Goal: Task Accomplishment & Management: Complete application form

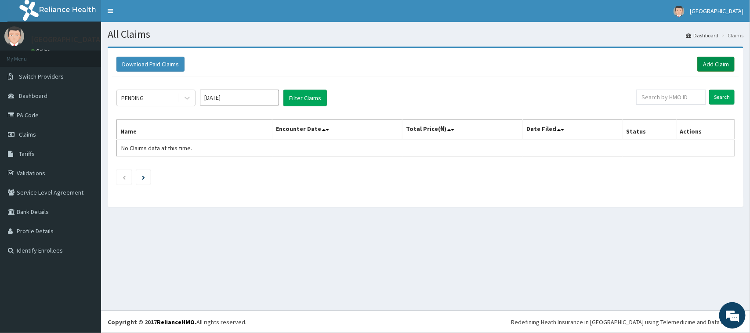
click at [706, 61] on link "Add Claim" at bounding box center [715, 64] width 37 height 15
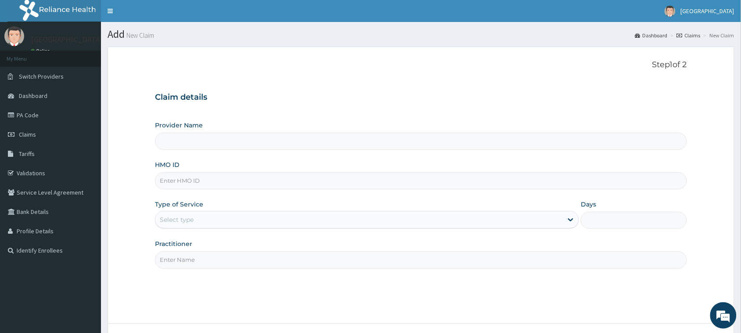
type input "[GEOGRAPHIC_DATA]"
click at [225, 183] on input "HMO ID" at bounding box center [421, 180] width 532 height 17
type input "l"
type input "LPD/10202/A"
click at [181, 216] on div "Select type" at bounding box center [177, 219] width 34 height 9
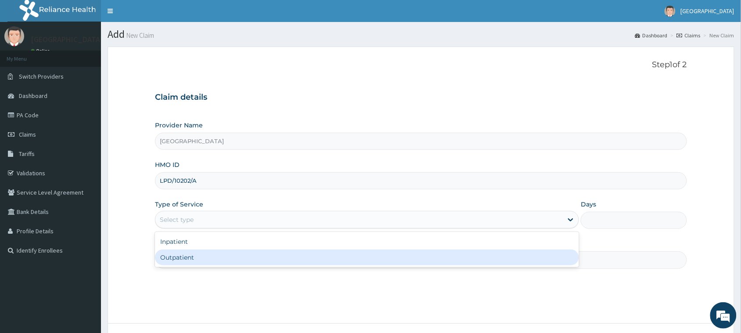
click at [171, 251] on div "Outpatient" at bounding box center [367, 257] width 424 height 16
type input "1"
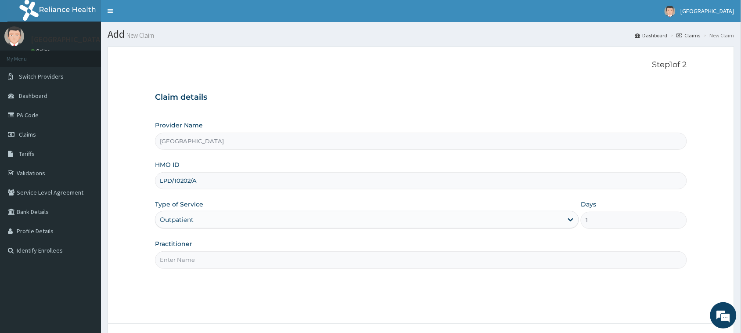
click at [181, 258] on input "Practitioner" at bounding box center [421, 259] width 532 height 17
type input "DR EBENEZER"
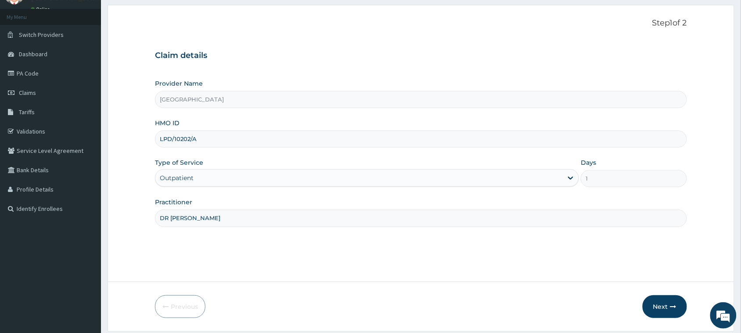
scroll to position [69, 0]
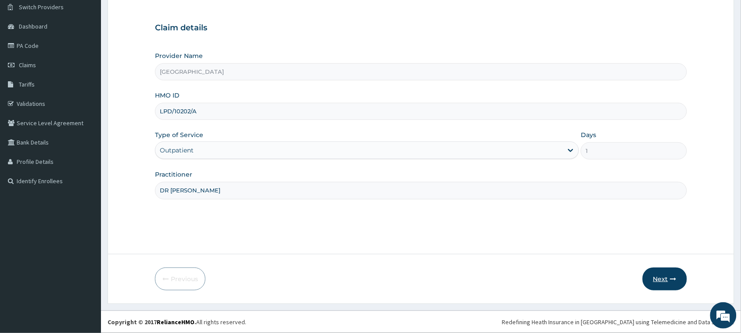
click at [658, 277] on button "Next" at bounding box center [665, 278] width 44 height 23
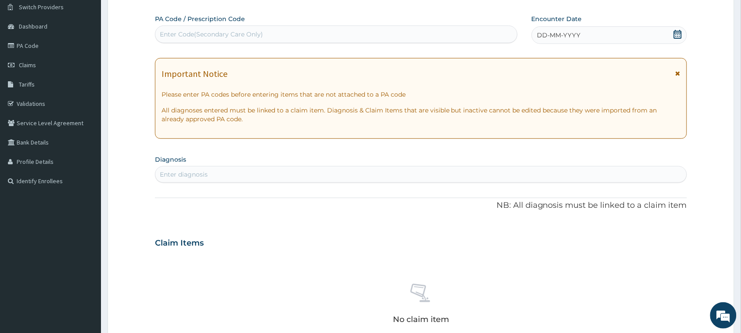
click at [354, 31] on div "Enter Code(Secondary Care Only)" at bounding box center [336, 34] width 362 height 14
type input "PA/DC948F"
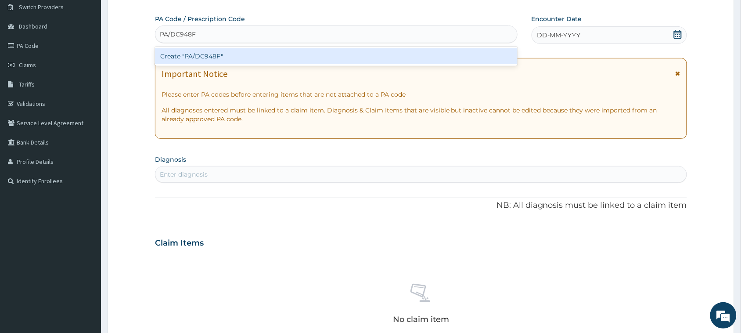
click at [318, 59] on div "Create "PA/DC948F"" at bounding box center [336, 56] width 363 height 16
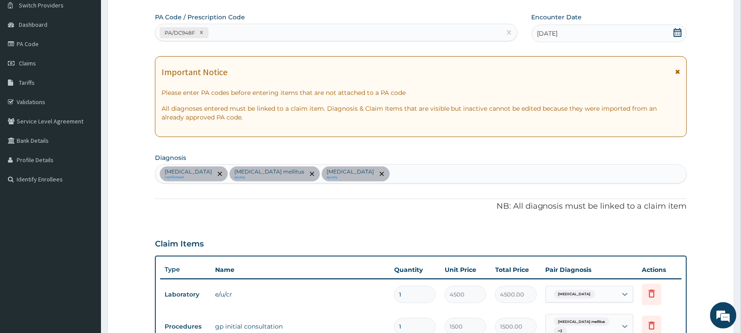
scroll to position [0, 0]
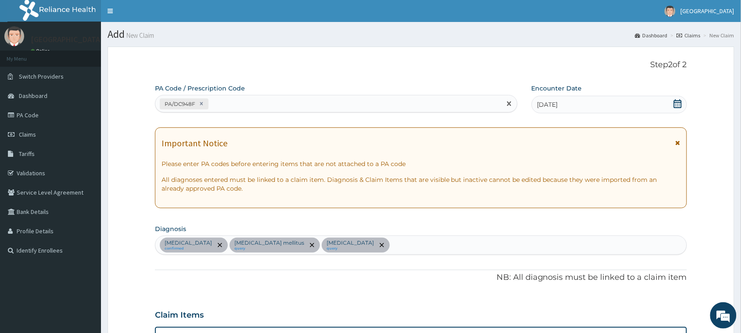
click at [388, 108] on div "PA/DC948F" at bounding box center [328, 104] width 346 height 14
click at [227, 102] on input "PA/CCEE07F" at bounding box center [230, 103] width 40 height 9
type input "PA/CEE07F"
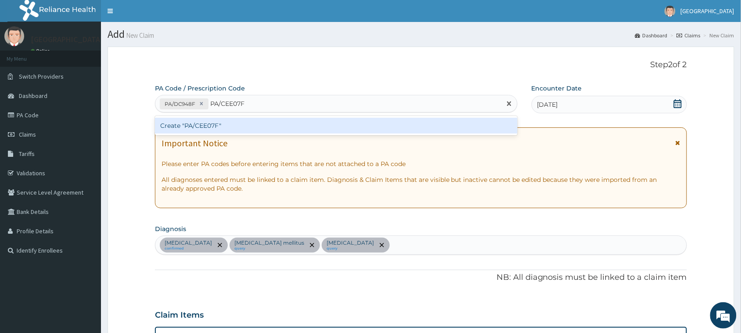
click at [209, 127] on div "Create "PA/CEE07F"" at bounding box center [336, 126] width 363 height 16
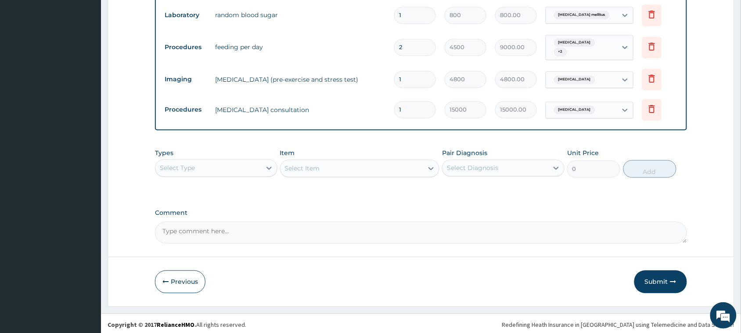
scroll to position [482, 0]
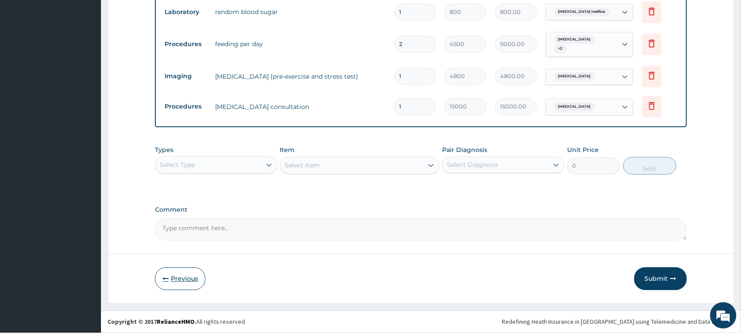
click at [161, 272] on button "Previous" at bounding box center [180, 278] width 51 height 23
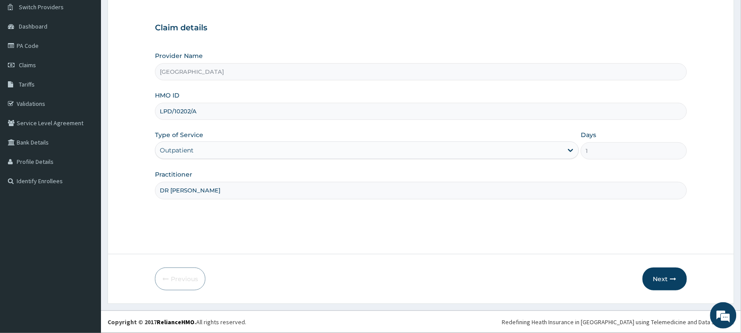
click at [243, 144] on div "Outpatient" at bounding box center [359, 150] width 408 height 14
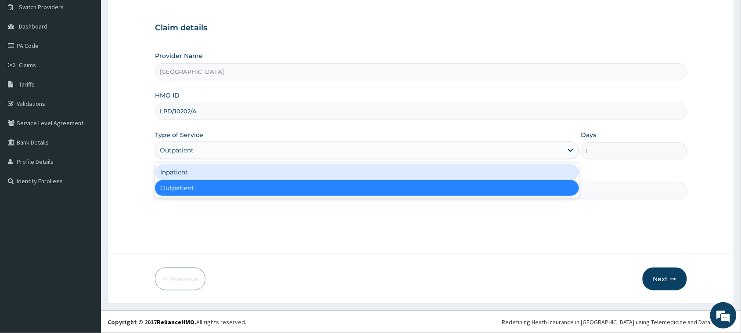
click at [218, 174] on div "Inpatient" at bounding box center [367, 172] width 424 height 16
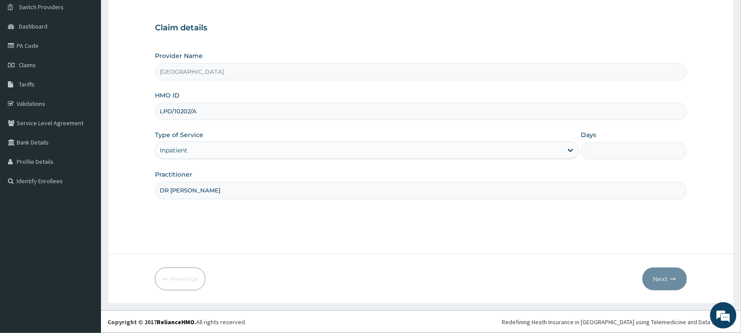
click at [617, 150] on input "Days" at bounding box center [634, 150] width 106 height 17
type input "2"
click at [679, 272] on button "Next" at bounding box center [665, 278] width 44 height 23
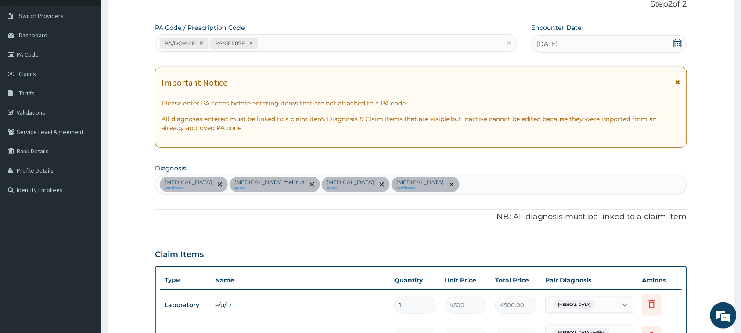
scroll to position [51, 0]
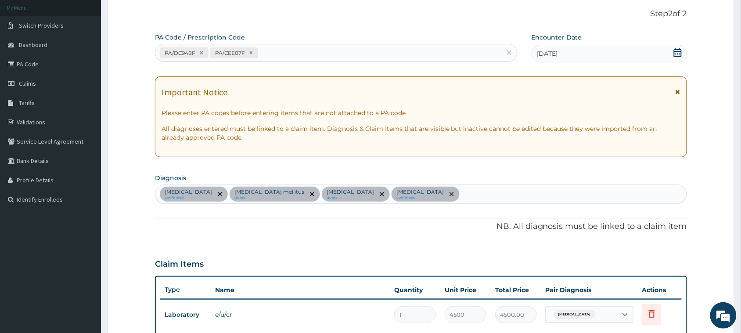
click at [291, 47] on div "PA/DC948F PA/CEE07F" at bounding box center [328, 53] width 346 height 14
type input "PA/C3C683"
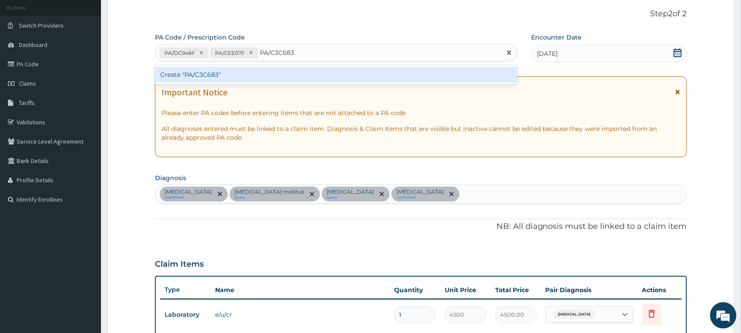
click at [254, 72] on div "Create "PA/C3C683"" at bounding box center [336, 75] width 363 height 16
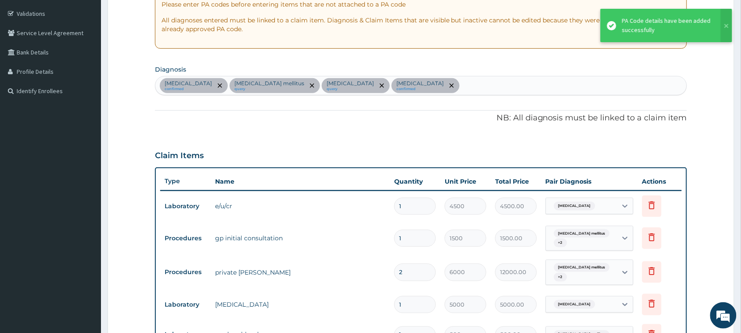
scroll to position [50, 0]
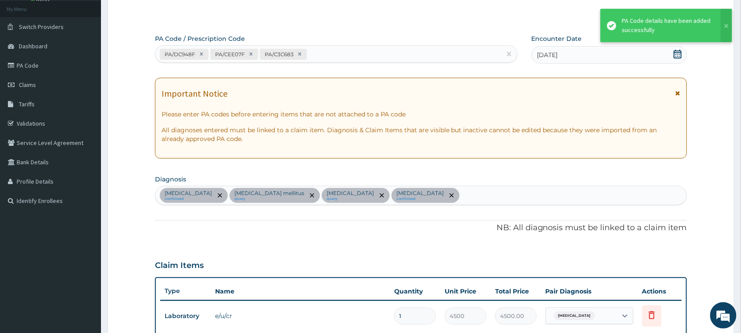
click at [365, 54] on div "PA/DC948F PA/CEE07F PA/C3C683" at bounding box center [328, 54] width 346 height 14
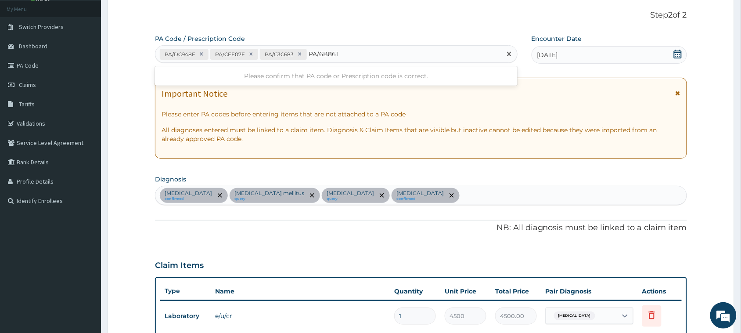
type input "PA/6B8613"
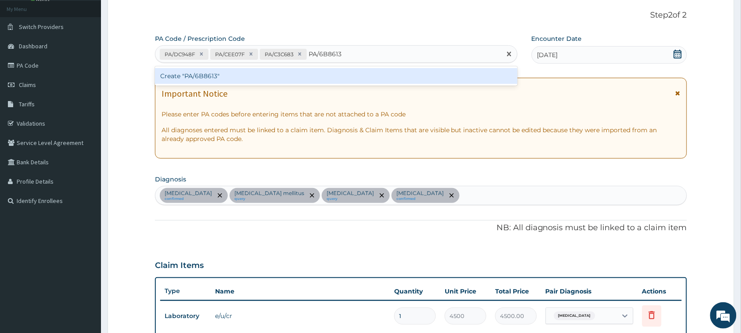
click at [342, 72] on div "Create "PA/6B8613"" at bounding box center [336, 76] width 363 height 16
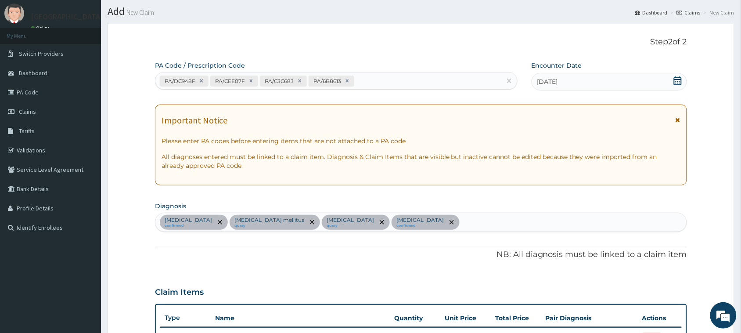
scroll to position [10, 0]
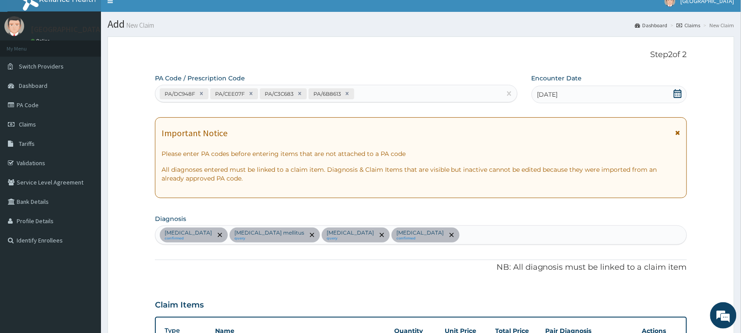
click at [443, 92] on div "PA/DC948F PA/CEE07F PA/C3C683 PA/6B8613" at bounding box center [328, 94] width 346 height 14
type input "PA/90C7CA"
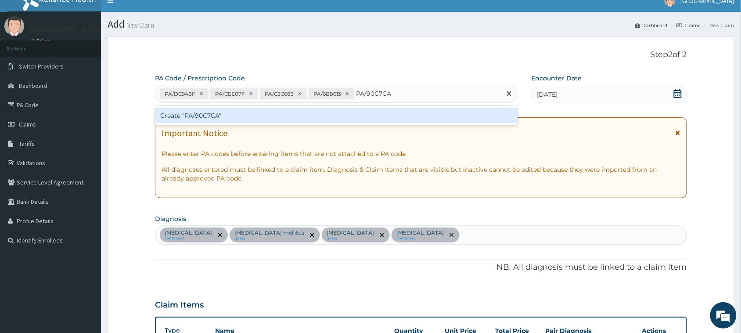
click at [407, 110] on div "Create "PA/90C7CA"" at bounding box center [336, 116] width 363 height 16
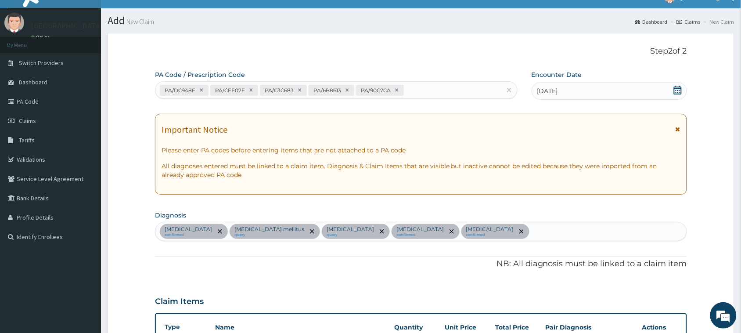
scroll to position [0, 0]
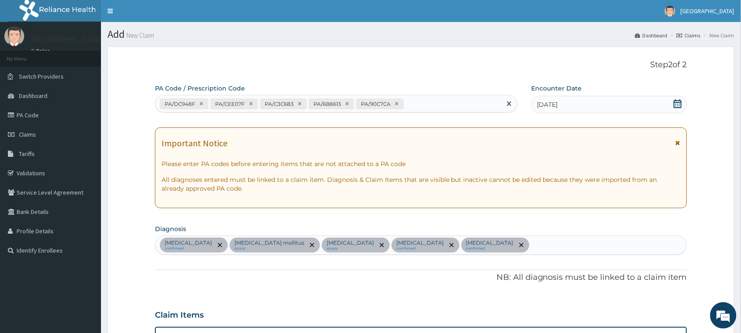
click at [466, 110] on div "PA/DC948F PA/CEE07F PA/C3C683 PA/6B8613 PA/90C7CA" at bounding box center [328, 104] width 346 height 14
click at [417, 105] on input "PA/EEE45B4" at bounding box center [426, 103] width 40 height 9
type input "PA/EE45B4"
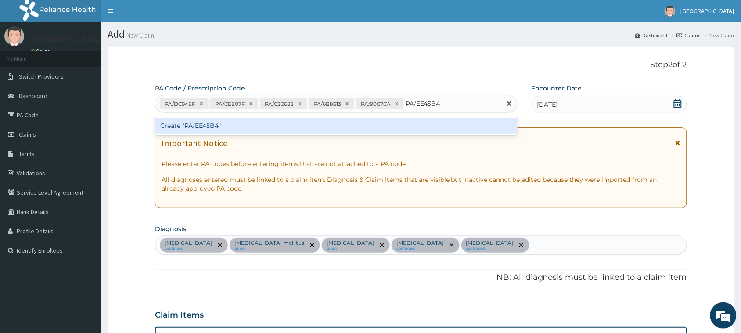
click at [390, 122] on div "Create "PA/EE45B4"" at bounding box center [336, 126] width 363 height 16
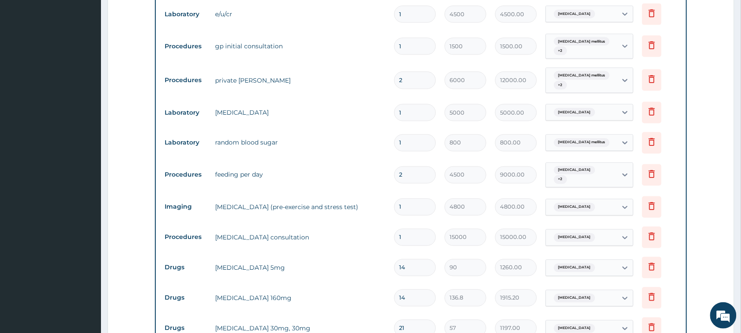
scroll to position [331, 0]
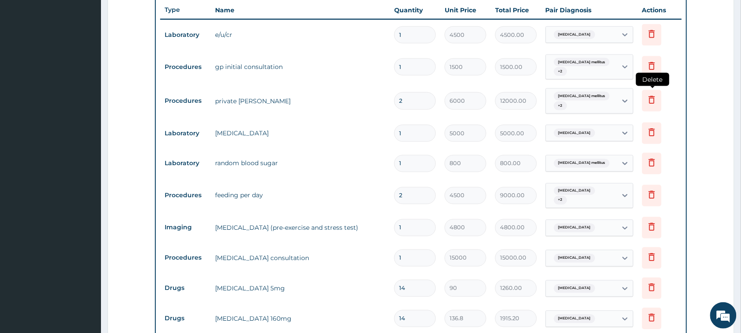
click at [654, 104] on icon at bounding box center [652, 100] width 6 height 8
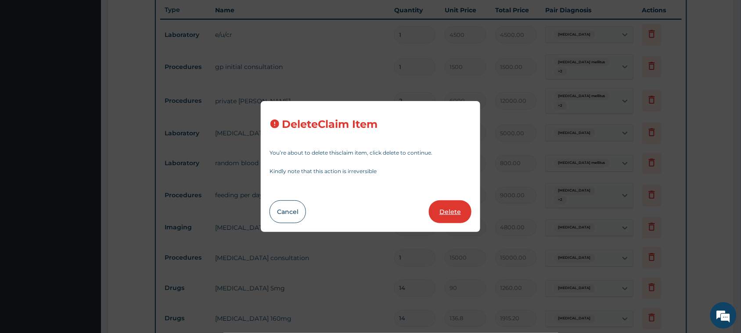
click at [457, 217] on button "Delete" at bounding box center [450, 211] width 43 height 23
type input "1"
type input "5000"
type input "5000.00"
type input "800"
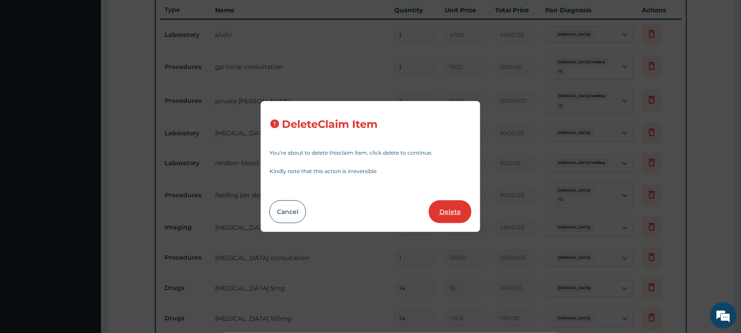
type input "800.00"
type input "2"
type input "4500"
type input "9000.00"
type input "1"
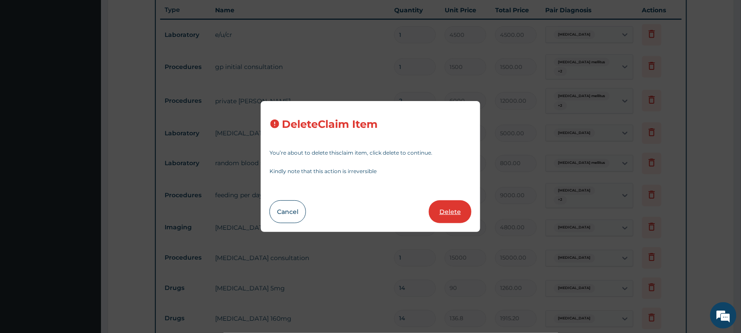
type input "4800"
type input "4800.00"
type input "15000"
type input "15000.00"
type input "14"
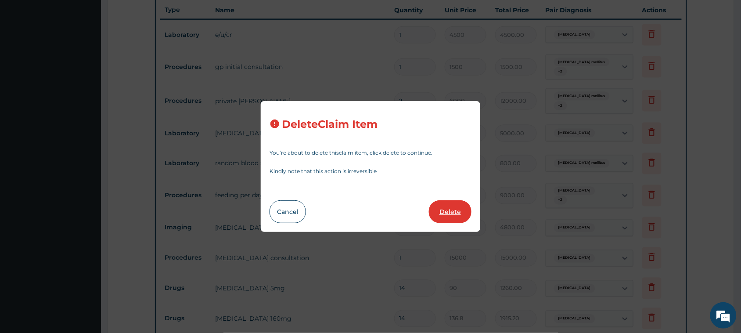
type input "90"
type input "1260.00"
type input "136.8"
type input "1915.20"
type input "21"
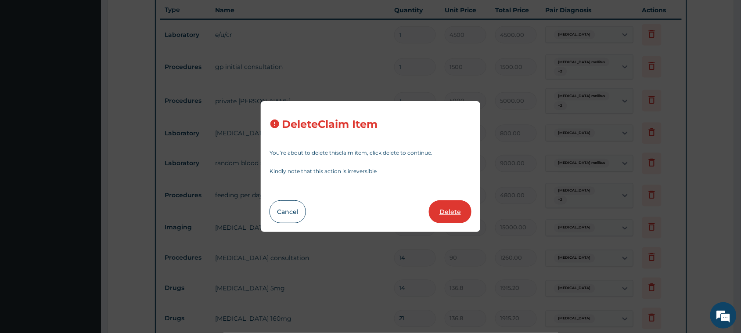
type input "57"
type input "1197.00"
type input "2"
type input "2000"
type input "4000.00"
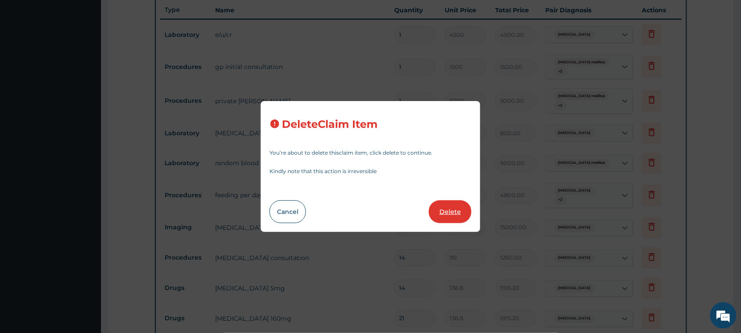
type input "14"
type input "240"
type input "3360.00"
type input "18"
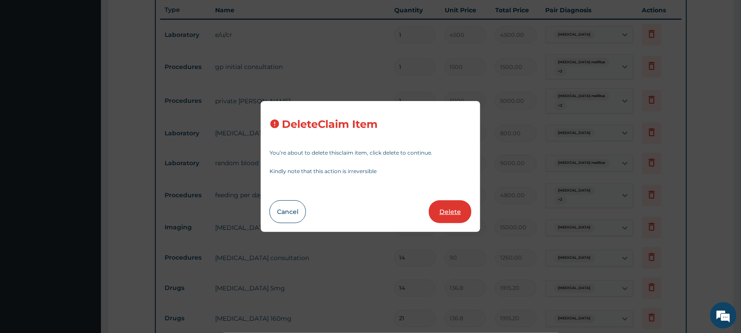
type input "324.00"
type input "14"
type input "90"
type input "1260.00"
type input "168"
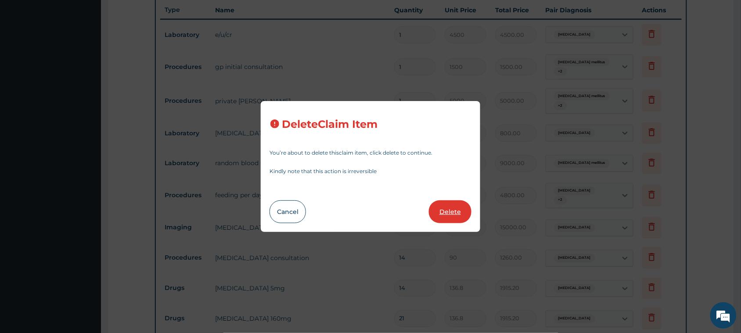
type input "2352.00"
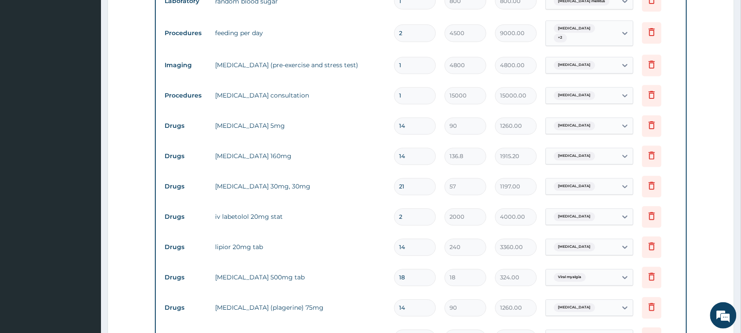
scroll to position [453, 0]
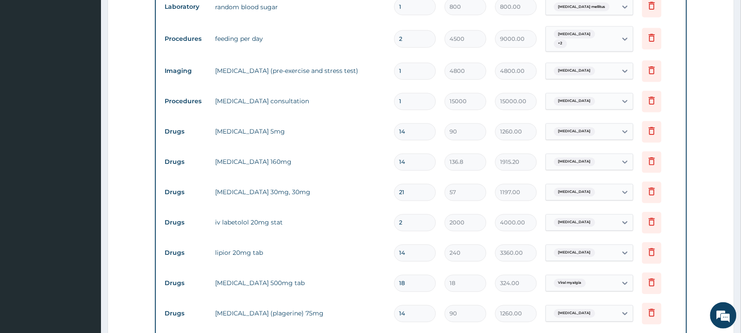
click at [416, 196] on input "21" at bounding box center [415, 192] width 42 height 17
type input "2"
type input "114.00"
type input "28"
type input "1596.00"
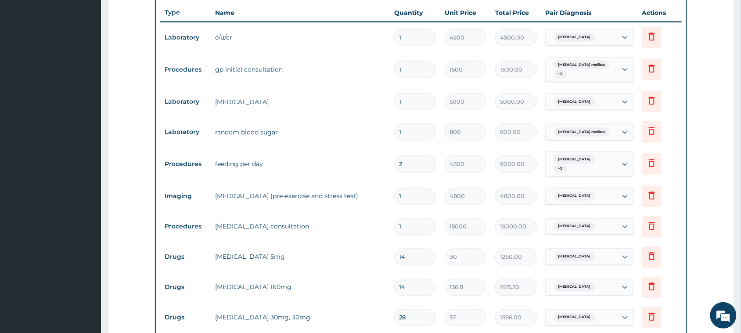
scroll to position [690, 0]
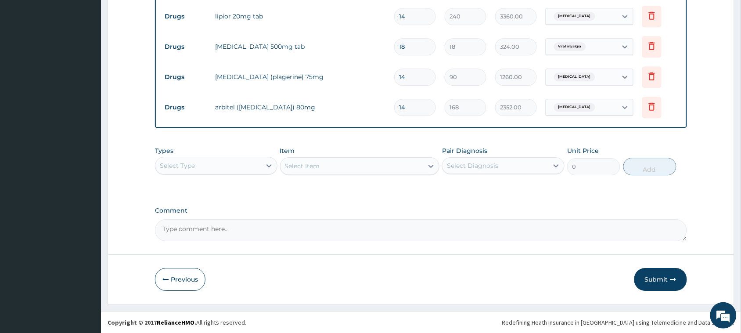
type input "28"
click at [218, 164] on div "Select Type" at bounding box center [208, 166] width 106 height 14
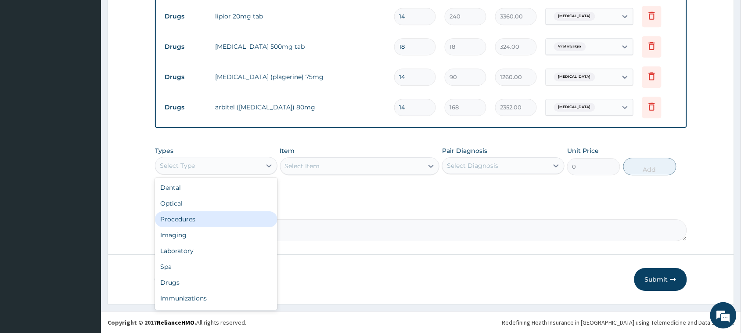
click at [185, 224] on div "Procedures" at bounding box center [216, 219] width 123 height 16
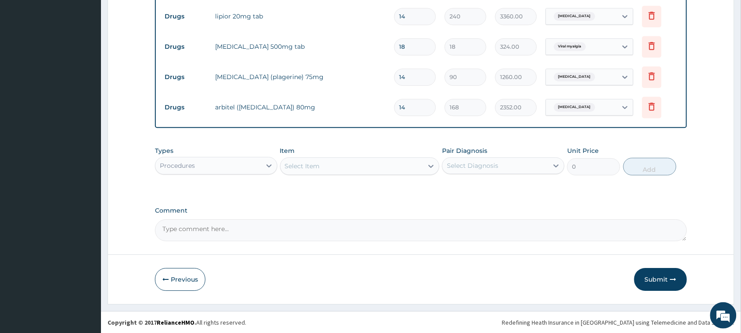
click at [361, 163] on div "Select Item" at bounding box center [352, 166] width 143 height 14
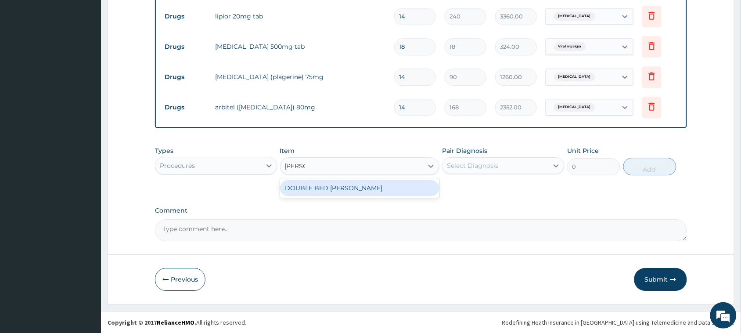
type input "DOUBL"
click at [346, 190] on div "DOUBLE BED ward" at bounding box center [360, 188] width 160 height 16
type input "4000"
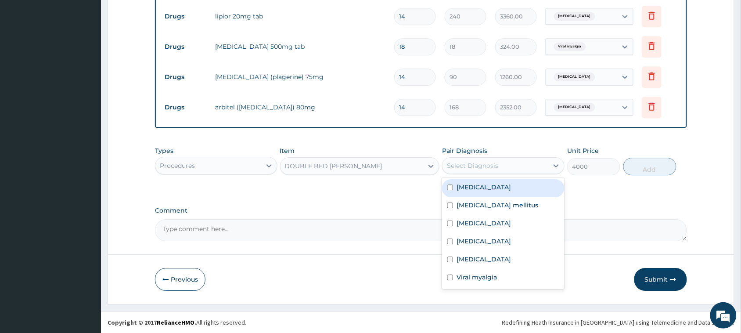
click at [531, 170] on div "Select Diagnosis" at bounding box center [496, 166] width 106 height 14
click at [502, 189] on label "Hypertensive heart disease" at bounding box center [484, 187] width 54 height 9
checkbox input "true"
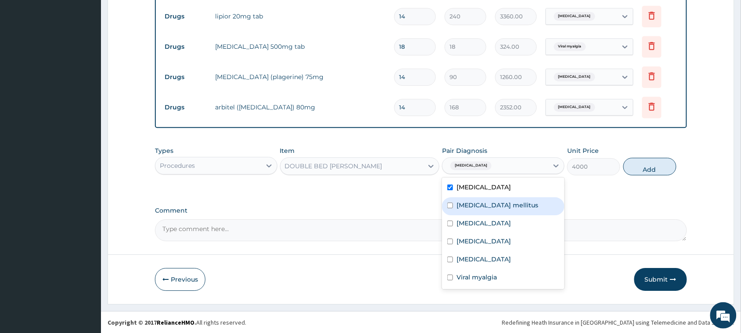
click at [491, 207] on label "Diabetes mellitus" at bounding box center [498, 205] width 82 height 9
checkbox input "true"
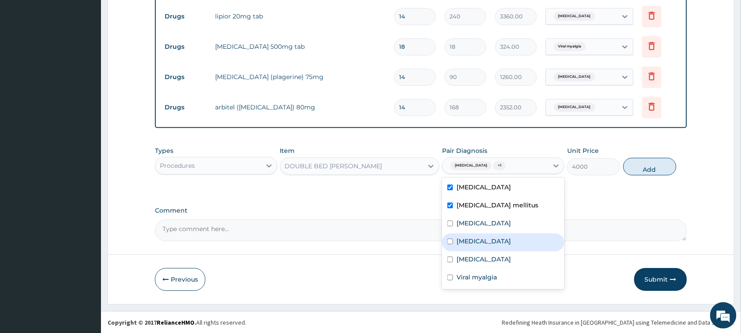
click at [479, 235] on div "Hypertensive urgency" at bounding box center [503, 242] width 123 height 18
checkbox input "true"
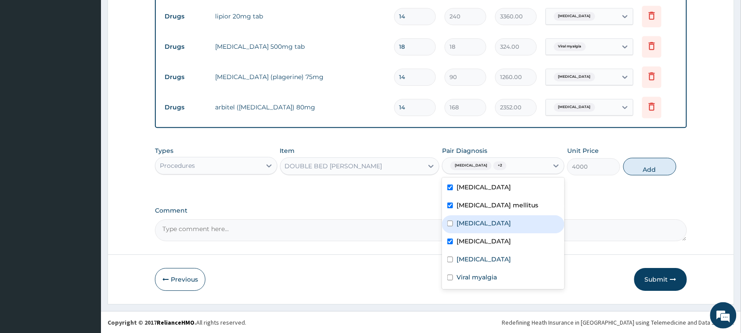
click at [498, 219] on label "Angina pectoris" at bounding box center [484, 223] width 54 height 9
checkbox input "true"
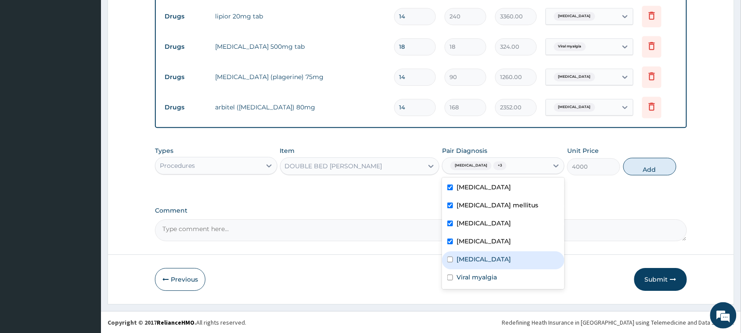
click at [486, 264] on div "Hyperlipidemia" at bounding box center [503, 260] width 123 height 18
checkbox input "true"
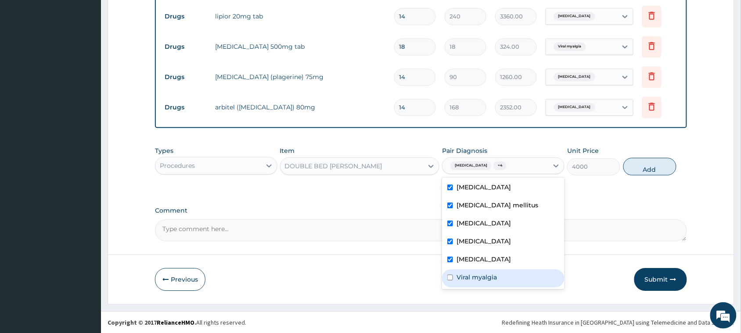
click at [470, 284] on div "Viral myalgia" at bounding box center [503, 278] width 123 height 18
checkbox input "true"
click at [631, 163] on button "Add" at bounding box center [650, 167] width 53 height 18
type input "0"
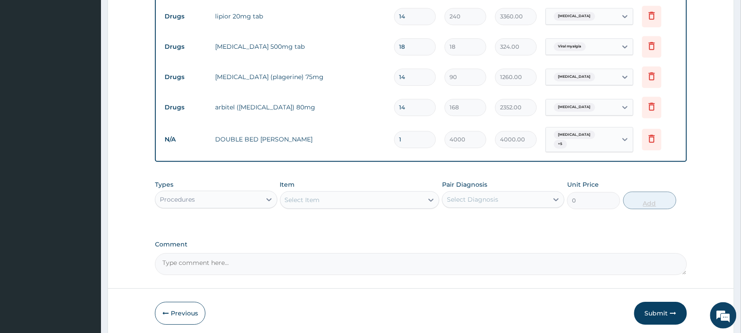
type input "0.00"
type input "2"
type input "8000.00"
type input "2"
click at [649, 306] on button "Submit" at bounding box center [661, 313] width 53 height 23
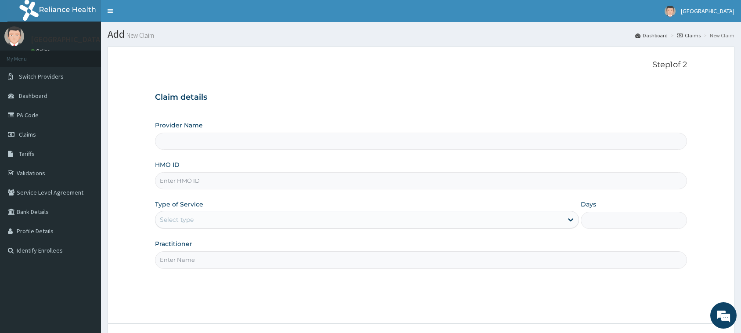
type input "[GEOGRAPHIC_DATA]"
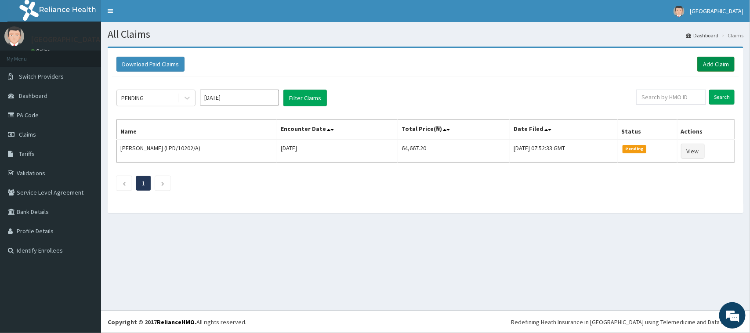
click at [710, 62] on link "Add Claim" at bounding box center [715, 64] width 37 height 15
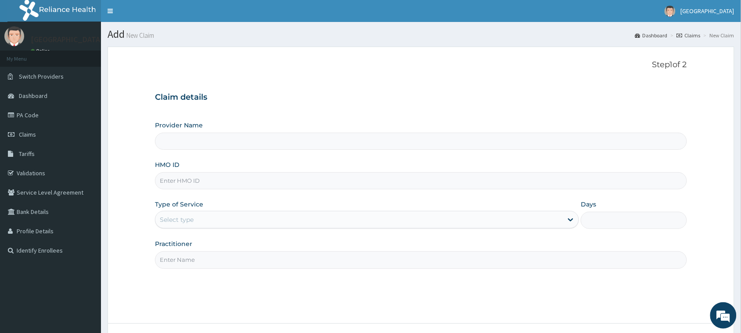
type input "[GEOGRAPHIC_DATA]"
click at [212, 181] on input "HMO ID" at bounding box center [421, 180] width 532 height 17
type input "LCF/10017/A"
click at [194, 223] on div "Select type" at bounding box center [359, 220] width 408 height 14
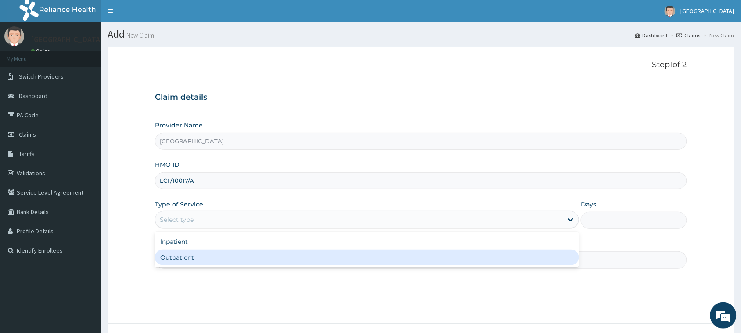
click at [174, 263] on div "Outpatient" at bounding box center [367, 257] width 424 height 16
type input "1"
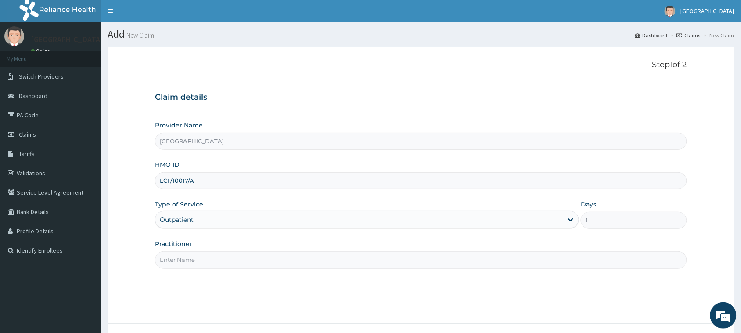
click at [174, 263] on input "Practitioner" at bounding box center [421, 259] width 532 height 17
type input "d"
type input "DR OGUNNIYI"
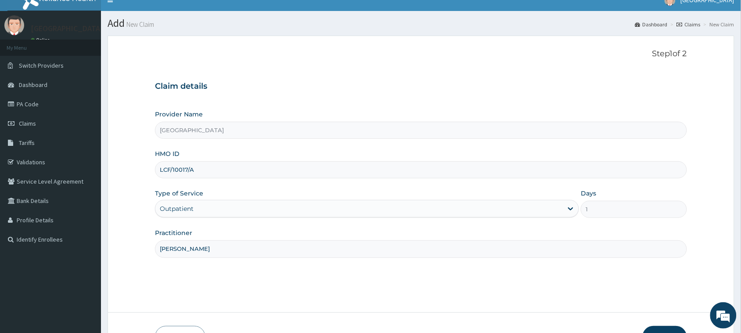
scroll to position [69, 0]
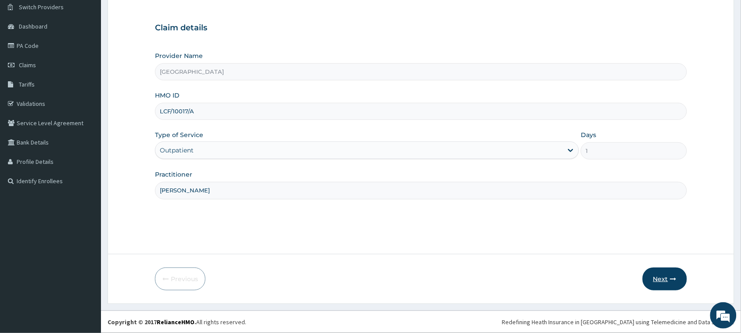
click at [673, 279] on icon "button" at bounding box center [674, 279] width 6 height 6
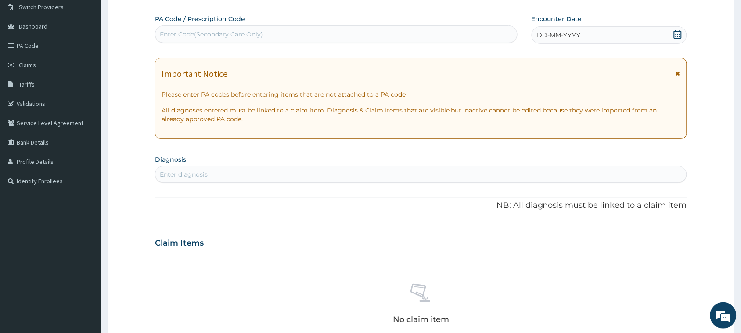
click at [270, 34] on div "Enter Code(Secondary Care Only)" at bounding box center [336, 34] width 362 height 14
type input "PA/D3EB9A"
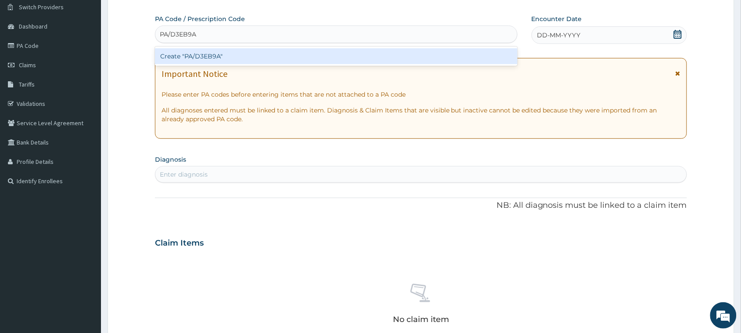
click at [248, 56] on div "Create "PA/D3EB9A"" at bounding box center [336, 56] width 363 height 16
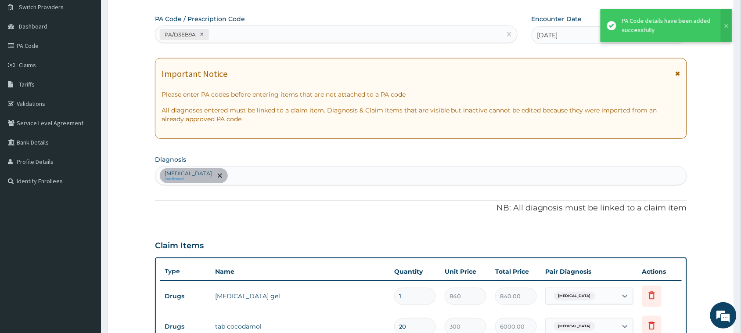
scroll to position [259, 0]
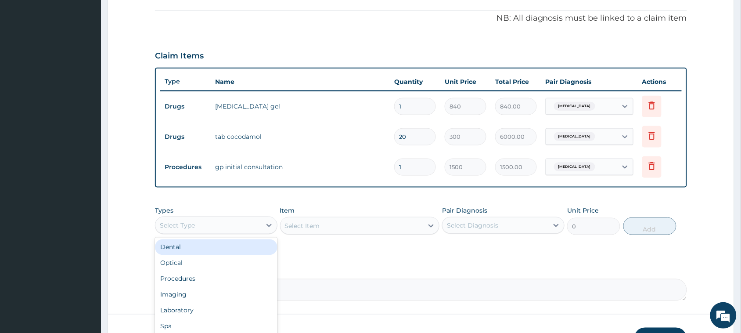
click at [231, 227] on div "Select Type" at bounding box center [208, 225] width 106 height 14
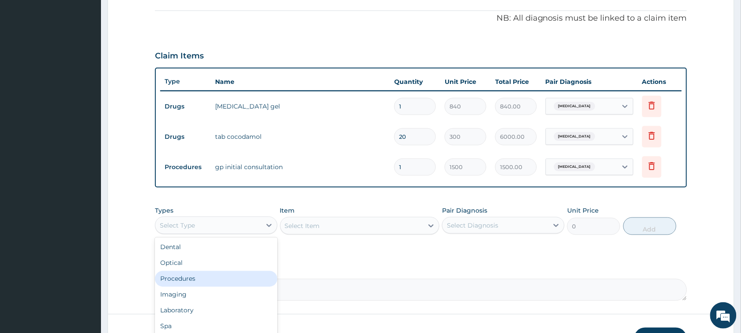
scroll to position [319, 0]
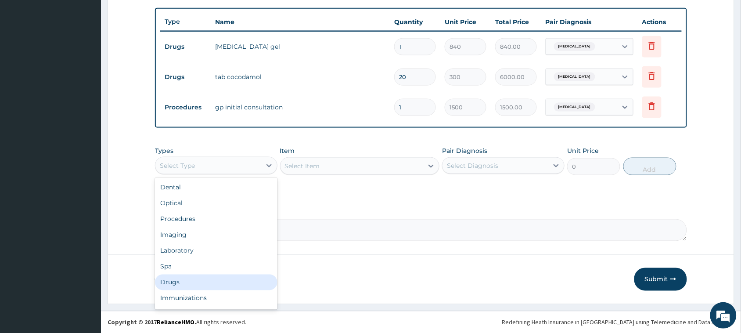
click at [180, 287] on div "Drugs" at bounding box center [216, 282] width 123 height 16
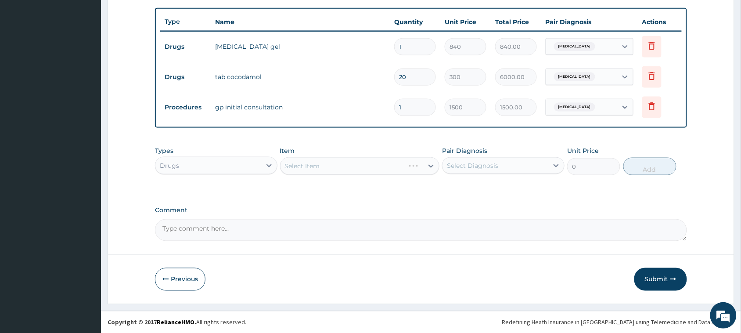
click at [346, 166] on div "Select Item" at bounding box center [360, 166] width 160 height 18
click at [346, 166] on div "Select Item" at bounding box center [352, 166] width 143 height 14
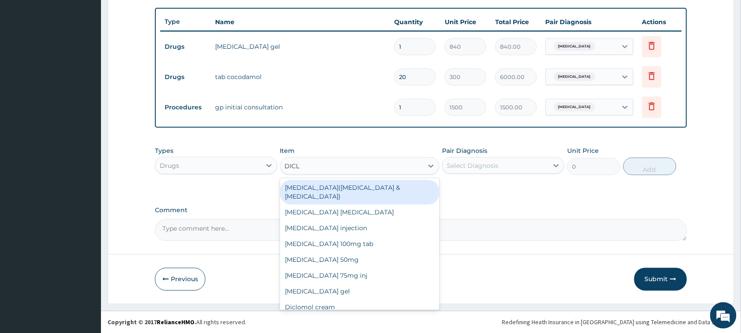
type input "DICLO"
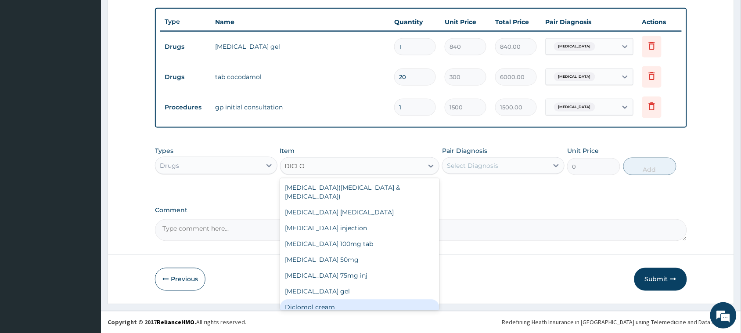
click at [315, 300] on div "Diclomol cream" at bounding box center [360, 308] width 160 height 16
type input "1140"
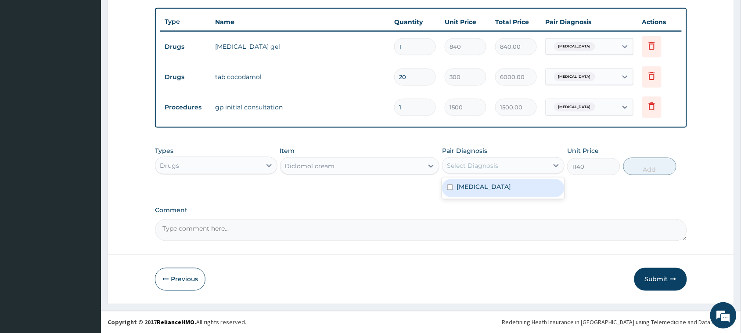
click at [508, 167] on div "Select Diagnosis" at bounding box center [496, 166] width 106 height 14
click at [487, 190] on label "Lumbar spondylosis" at bounding box center [484, 187] width 54 height 9
checkbox input "true"
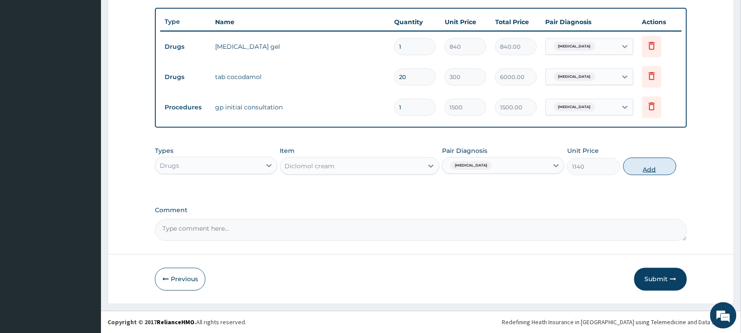
click at [659, 166] on button "Add" at bounding box center [650, 167] width 53 height 18
type input "0"
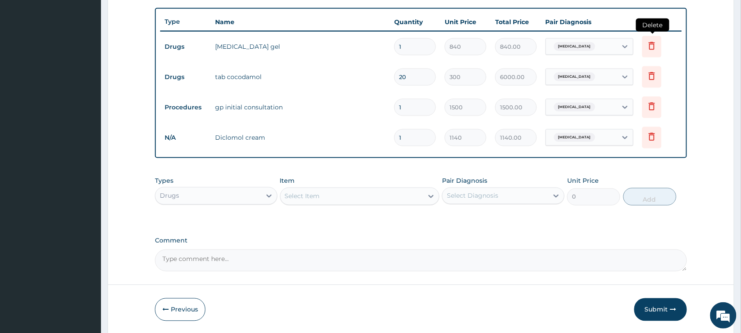
click at [651, 41] on icon at bounding box center [652, 45] width 11 height 11
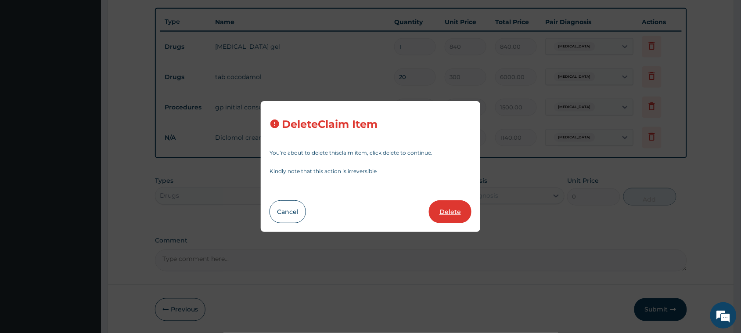
click at [446, 217] on button "Delete" at bounding box center [450, 211] width 43 height 23
type input "20"
type input "300"
type input "6000.00"
type input "1"
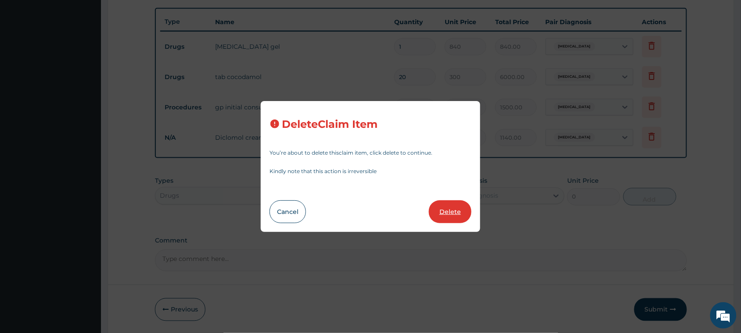
type input "1500"
type input "1500.00"
type input "1140"
type input "1140.00"
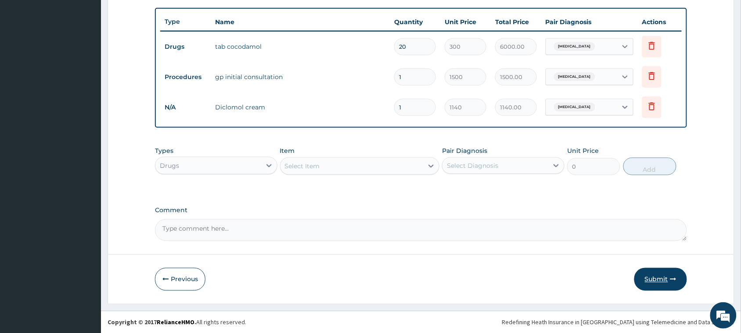
click at [665, 285] on button "Submit" at bounding box center [661, 279] width 53 height 23
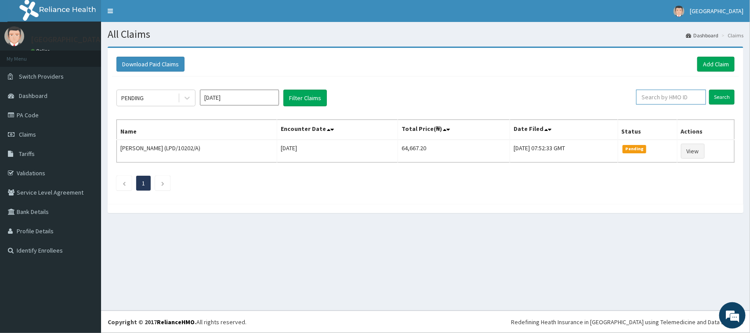
click at [664, 101] on input "text" at bounding box center [671, 97] width 70 height 15
type input "LCF/10017/A"
click at [719, 97] on input "Search" at bounding box center [721, 97] width 25 height 15
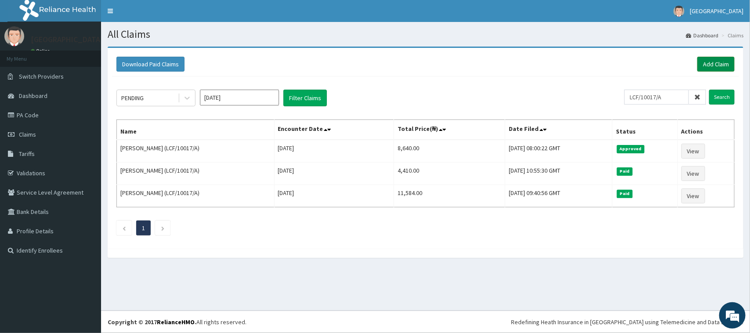
click at [706, 67] on link "Add Claim" at bounding box center [715, 64] width 37 height 15
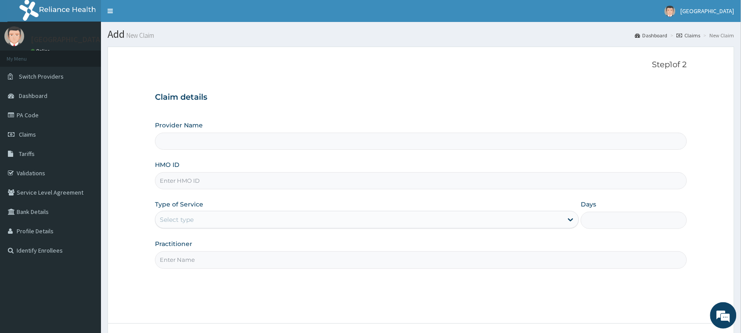
type input "[GEOGRAPHIC_DATA]"
click at [173, 178] on input "HMO ID" at bounding box center [421, 180] width 532 height 17
type input "GTC/10350/A"
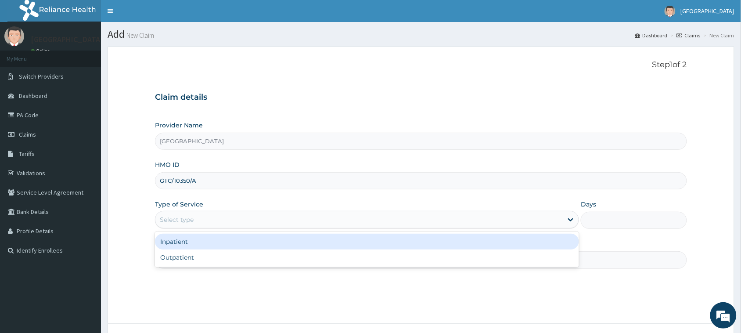
click at [195, 222] on div "Select type" at bounding box center [359, 220] width 408 height 14
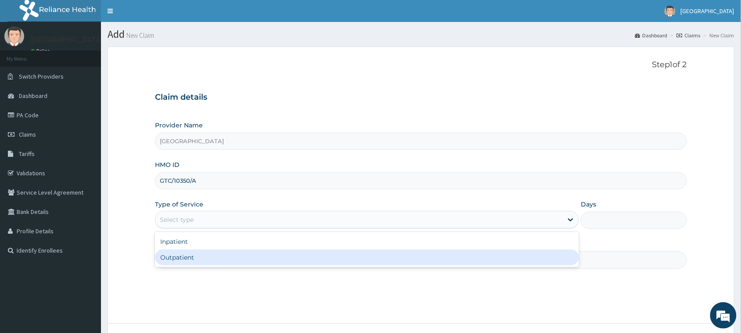
click at [175, 253] on div "Outpatient" at bounding box center [367, 257] width 424 height 16
type input "1"
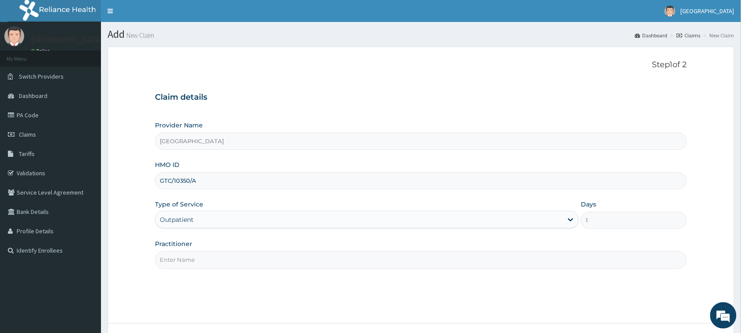
click at [178, 266] on input "Practitioner" at bounding box center [421, 259] width 532 height 17
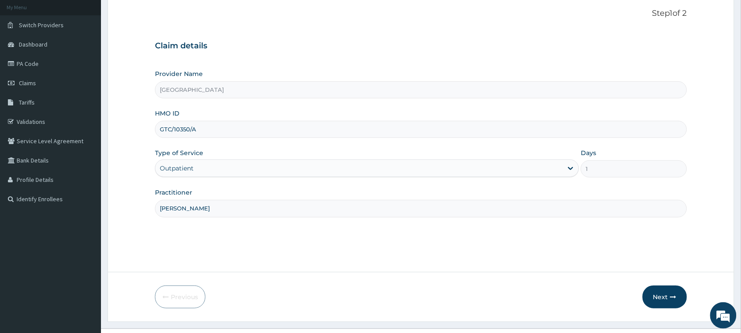
scroll to position [69, 0]
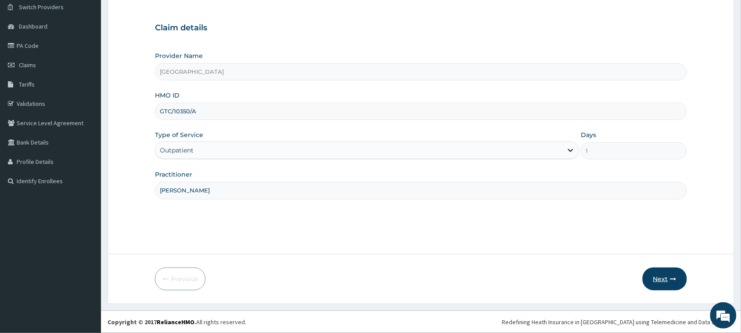
type input "DR ANTHONY"
click at [668, 279] on button "Next" at bounding box center [665, 278] width 44 height 23
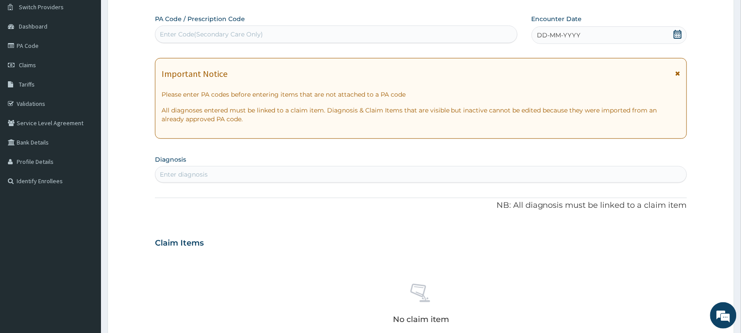
click at [235, 32] on div "Enter Code(Secondary Care Only)" at bounding box center [211, 34] width 103 height 9
type input "PA/28337C"
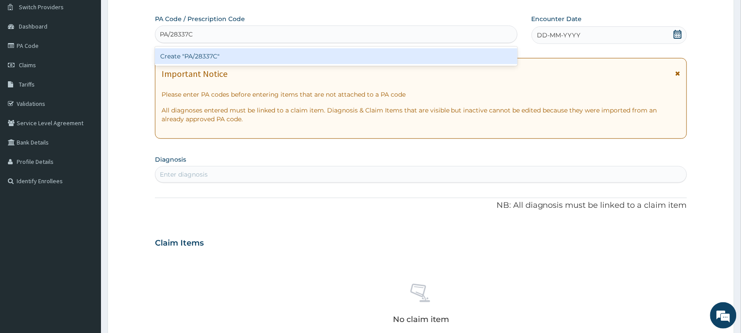
click at [206, 53] on div "Create "PA/28337C"" at bounding box center [336, 56] width 363 height 16
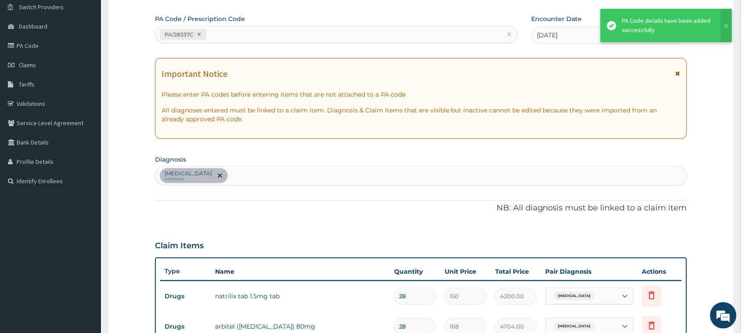
scroll to position [71, 0]
click at [227, 28] on div "PA/28337C" at bounding box center [328, 33] width 346 height 14
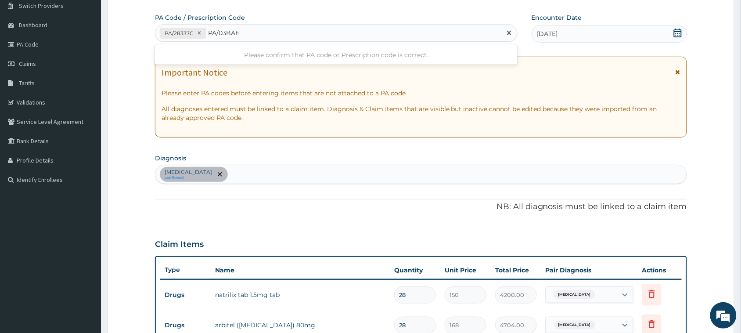
type input "PA/03BAEA"
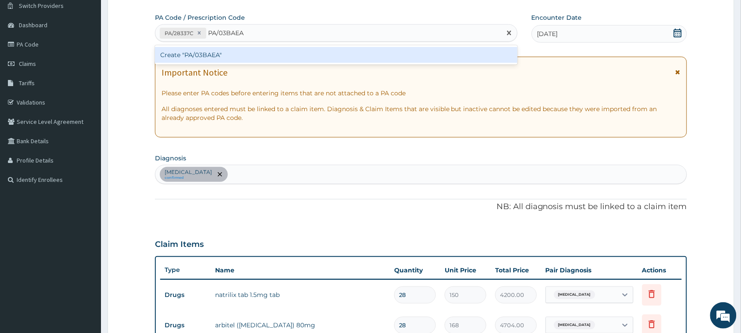
click at [212, 54] on div "Create "PA/03BAEA"" at bounding box center [336, 55] width 363 height 16
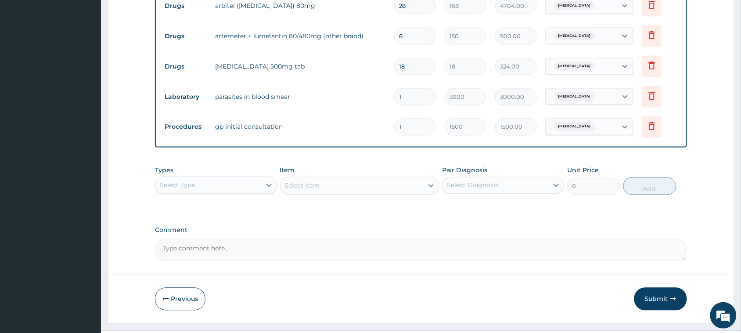
scroll to position [409, 0]
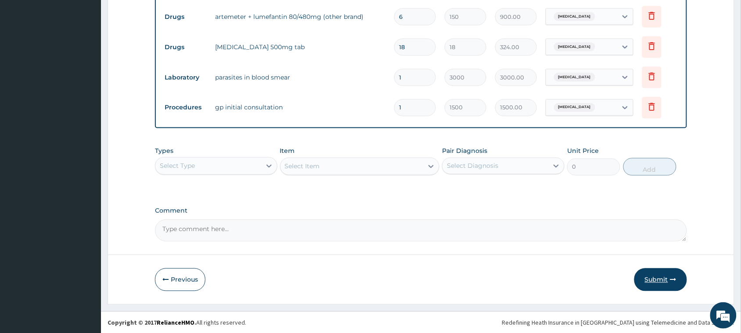
click at [657, 273] on button "Submit" at bounding box center [661, 279] width 53 height 23
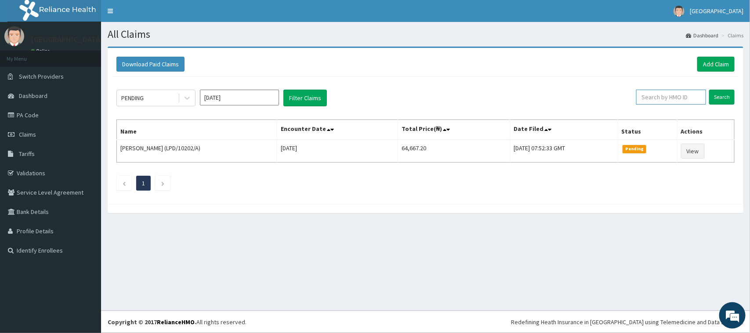
click at [667, 97] on input "text" at bounding box center [671, 97] width 70 height 15
type input "GTC/10350/A"
click at [709, 90] on input "Search" at bounding box center [721, 97] width 25 height 15
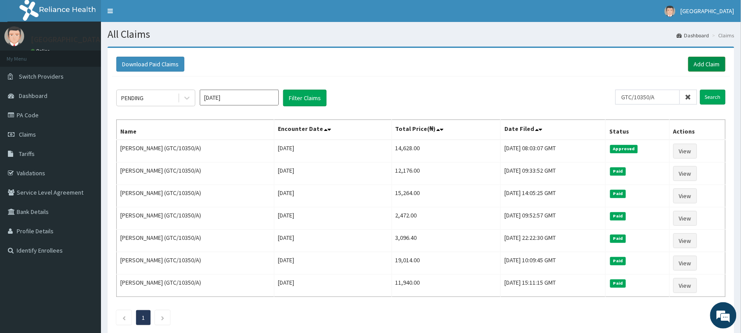
click at [708, 68] on link "Add Claim" at bounding box center [707, 64] width 37 height 15
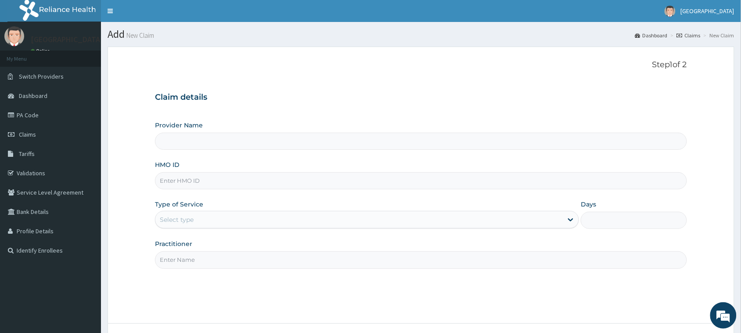
click at [196, 185] on input "HMO ID" at bounding box center [421, 180] width 532 height 17
type input "[GEOGRAPHIC_DATA]"
type input "GMT/10023/B"
click at [171, 218] on div "Select type" at bounding box center [177, 219] width 34 height 9
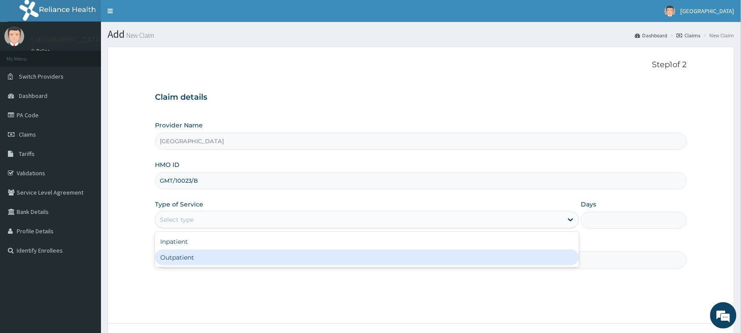
click at [166, 259] on div "Outpatient" at bounding box center [367, 257] width 424 height 16
type input "1"
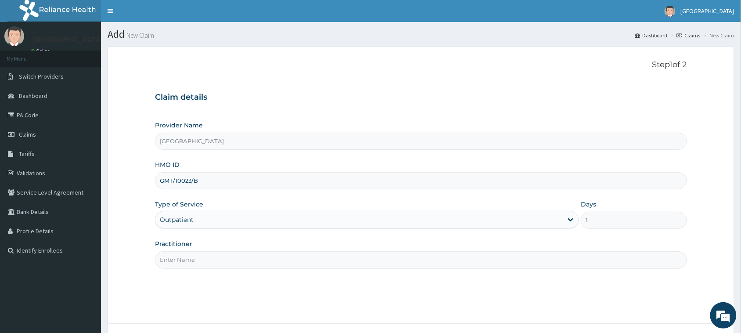
click at [166, 259] on input "Practitioner" at bounding box center [421, 259] width 532 height 17
type input "DR OGUNNIYI"
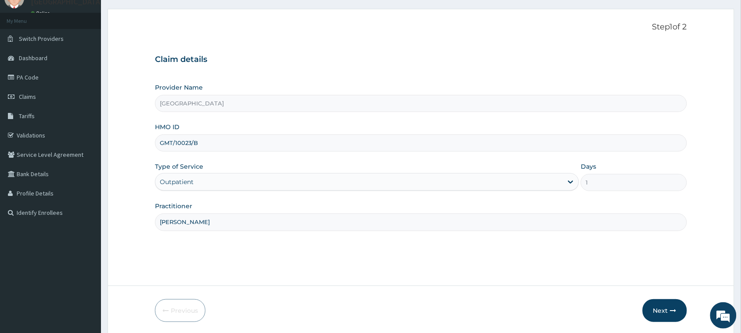
scroll to position [69, 0]
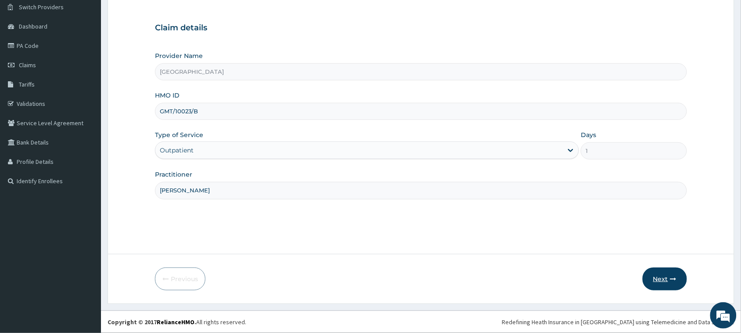
click at [662, 273] on button "Next" at bounding box center [665, 278] width 44 height 23
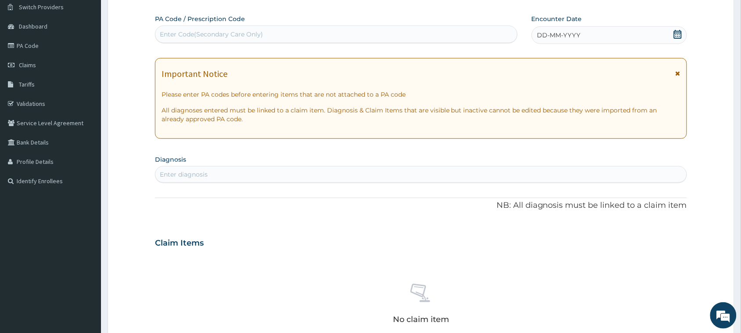
click at [249, 29] on div "Enter Code(Secondary Care Only)" at bounding box center [336, 34] width 362 height 14
type input "PA/31AF6B"
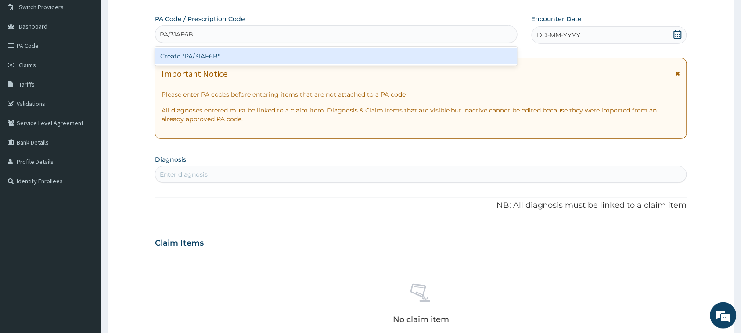
click at [227, 49] on div "Create "PA/31AF6B"" at bounding box center [336, 56] width 363 height 16
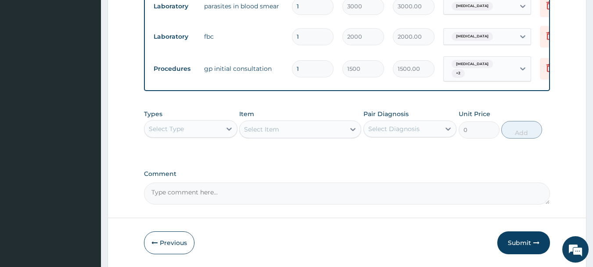
scroll to position [487, 0]
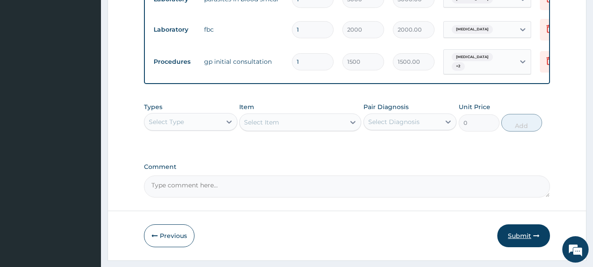
click at [518, 241] on button "Submit" at bounding box center [524, 235] width 53 height 23
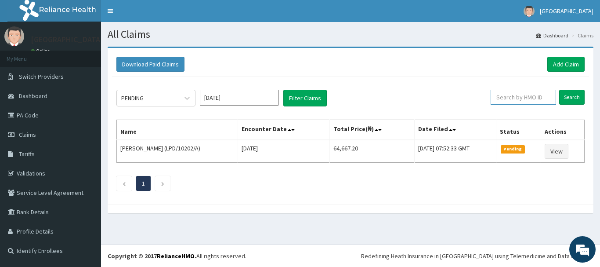
click at [504, 96] on input "text" at bounding box center [523, 97] width 65 height 15
type input "GMT/10023/B"
click at [569, 94] on input "Search" at bounding box center [571, 97] width 25 height 15
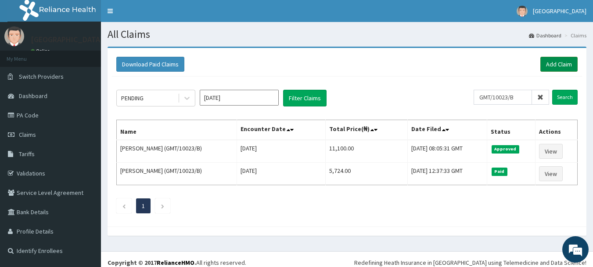
click at [567, 69] on link "Add Claim" at bounding box center [559, 64] width 37 height 15
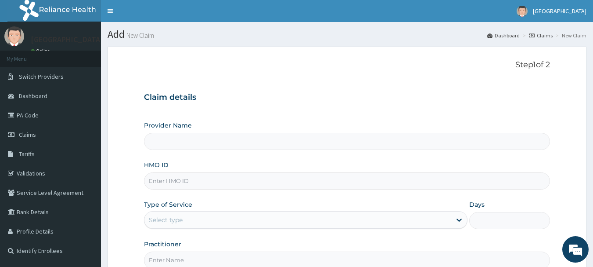
type input "[GEOGRAPHIC_DATA]"
click at [157, 185] on input "HMO ID" at bounding box center [347, 180] width 407 height 17
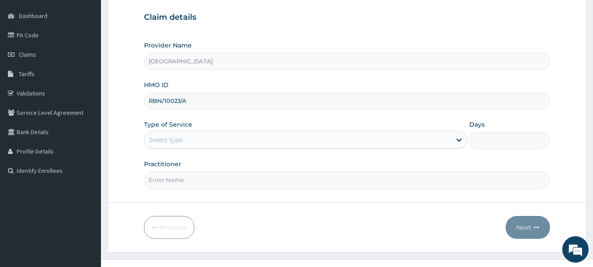
scroll to position [89, 0]
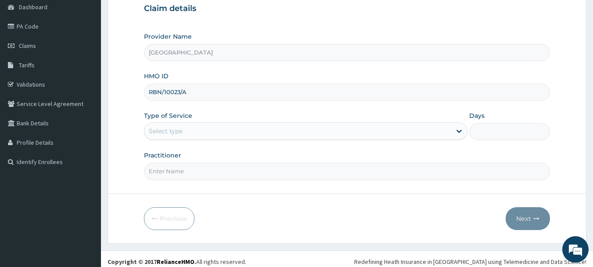
type input "RBN/10023/A"
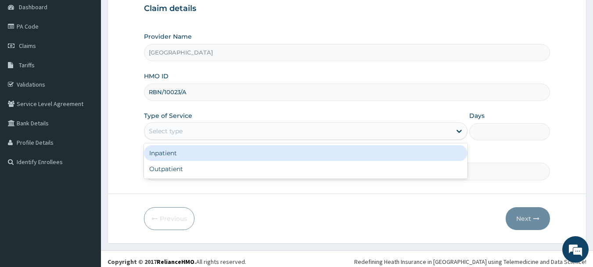
click at [182, 130] on div "Select type" at bounding box center [166, 130] width 34 height 9
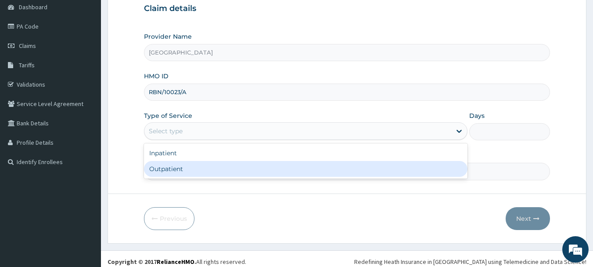
click at [173, 167] on div "Outpatient" at bounding box center [306, 169] width 324 height 16
type input "1"
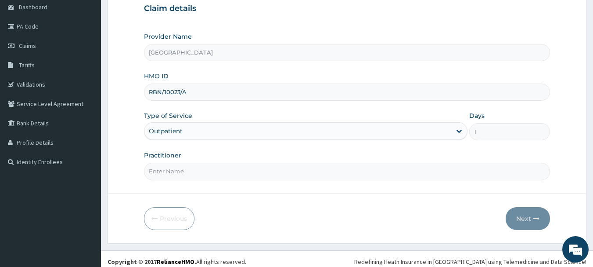
click at [173, 167] on input "Practitioner" at bounding box center [347, 170] width 407 height 17
type input "[PERSON_NAME]"
click at [527, 214] on button "Next" at bounding box center [528, 218] width 44 height 23
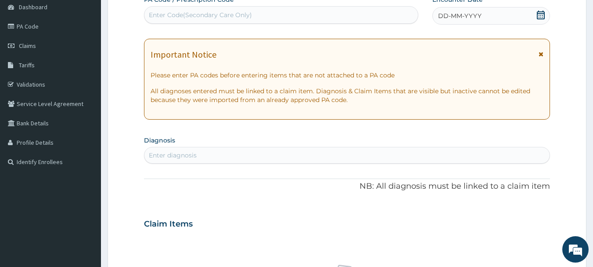
click at [342, 11] on div "Enter Code(Secondary Care Only)" at bounding box center [281, 15] width 274 height 14
type input "PA/61846B"
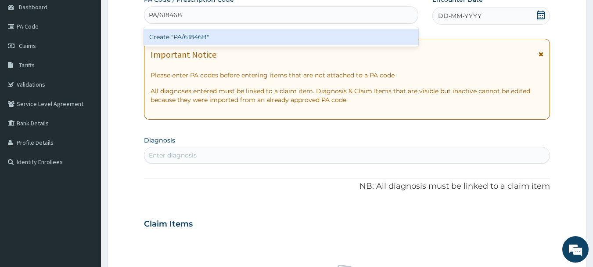
click at [306, 37] on div "Create "PA/61846B"" at bounding box center [281, 37] width 275 height 16
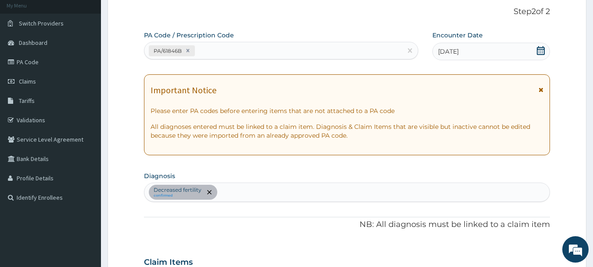
scroll to position [30, 0]
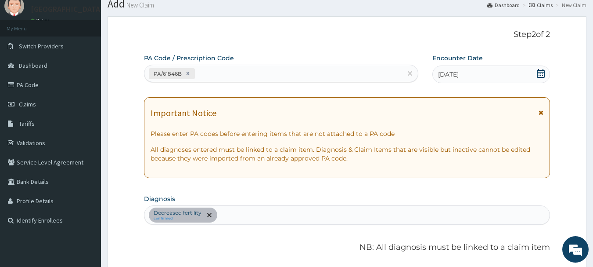
click at [324, 75] on div "PA/61846B" at bounding box center [273, 73] width 258 height 14
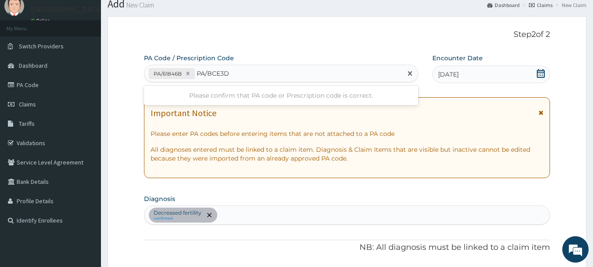
type input "PA/BCE3DA"
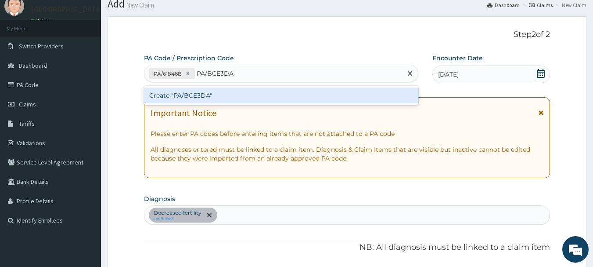
click at [295, 94] on div "Create "PA/BCE3DA"" at bounding box center [281, 95] width 275 height 16
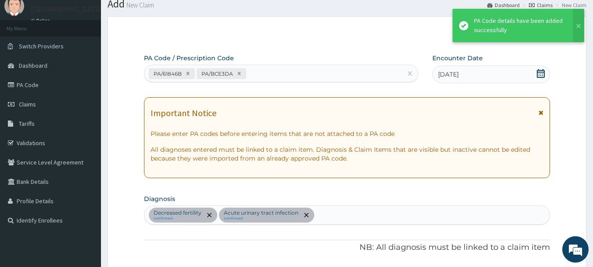
scroll to position [323, 0]
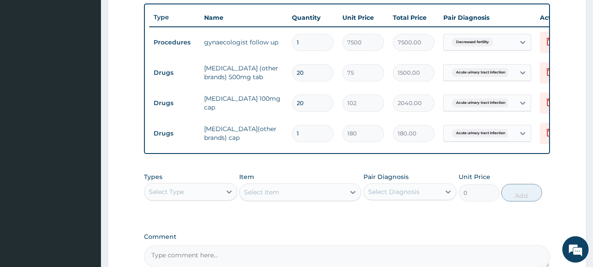
click at [295, 93] on td "20" at bounding box center [313, 103] width 51 height 26
click at [312, 138] on input "1" at bounding box center [313, 133] width 42 height 17
type input "0.00"
type input "4"
type input "720.00"
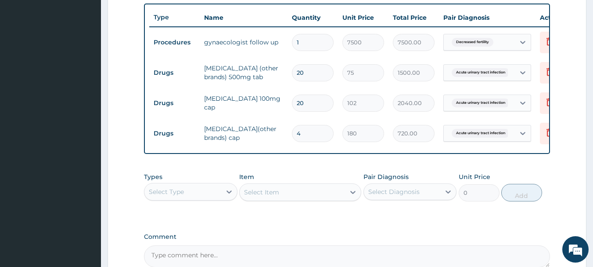
scroll to position [422, 0]
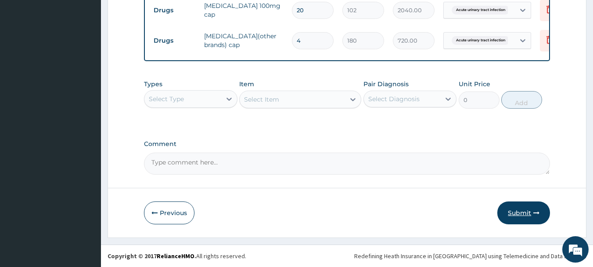
type input "4"
click at [510, 211] on button "Submit" at bounding box center [524, 212] width 53 height 23
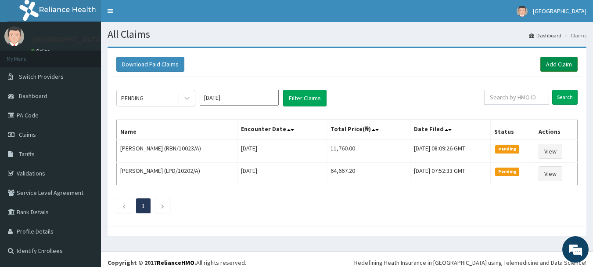
click at [560, 65] on link "Add Claim" at bounding box center [559, 64] width 37 height 15
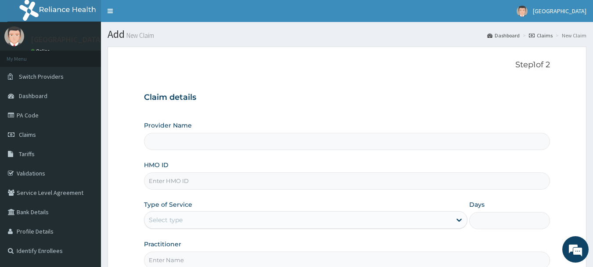
click at [173, 189] on input "HMO ID" at bounding box center [347, 180] width 407 height 17
type input "[GEOGRAPHIC_DATA]"
type input "RBN/10023/A"
click at [207, 221] on div "Select type" at bounding box center [297, 220] width 307 height 14
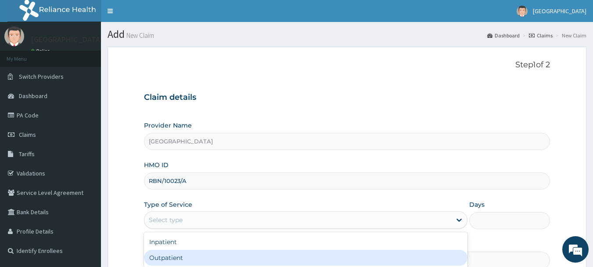
click at [172, 257] on div "Outpatient" at bounding box center [306, 257] width 324 height 16
type input "1"
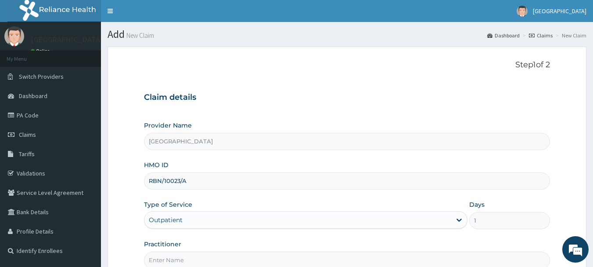
scroll to position [94, 0]
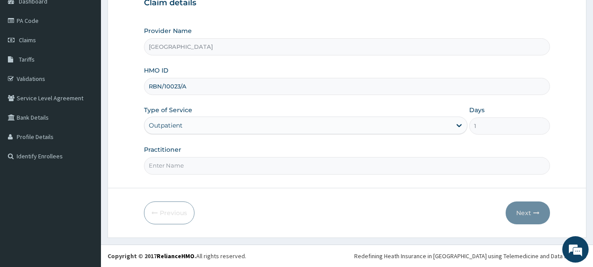
click at [176, 166] on input "Practitioner" at bounding box center [347, 165] width 407 height 17
click at [173, 166] on input "DR FIJAABI" at bounding box center [347, 165] width 407 height 17
type input "DR FIJABI"
click at [531, 211] on button "Next" at bounding box center [528, 212] width 44 height 23
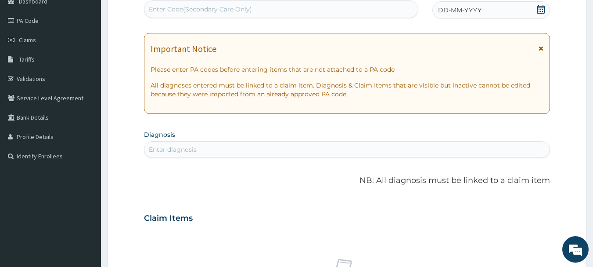
click at [218, 14] on div "Enter Code(Secondary Care Only)" at bounding box center [281, 9] width 274 height 14
type input "PA/792B6D"
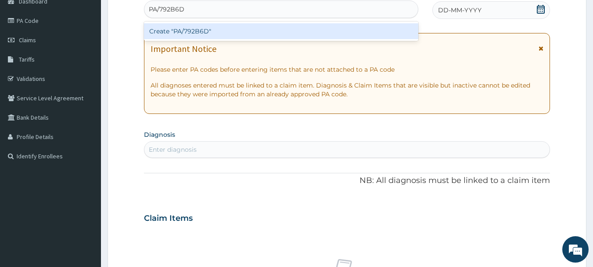
click at [216, 28] on div "Create "PA/792B6D"" at bounding box center [281, 31] width 275 height 16
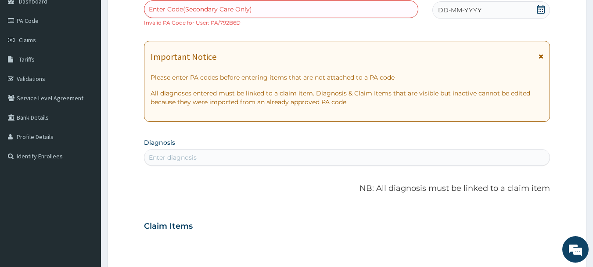
scroll to position [328, 0]
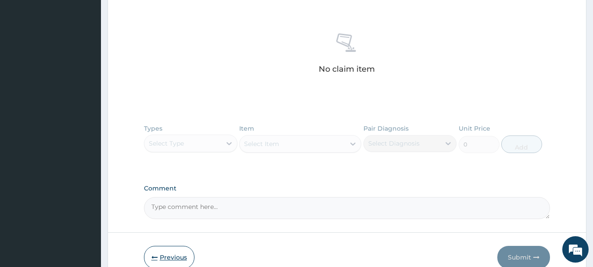
click at [170, 256] on button "Previous" at bounding box center [169, 257] width 51 height 23
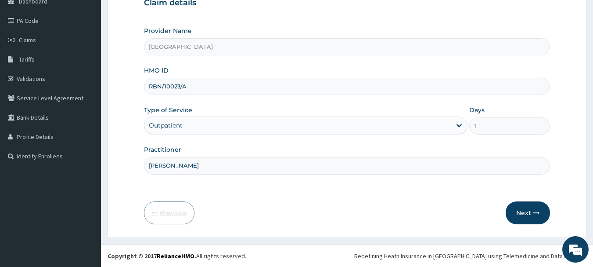
scroll to position [94, 0]
click at [201, 93] on input "RBN/10023/A" at bounding box center [347, 86] width 407 height 17
type input "RBN/10023/B"
click at [531, 208] on button "Next" at bounding box center [528, 212] width 44 height 23
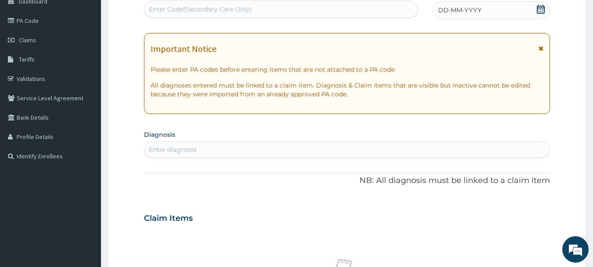
click at [187, 26] on div "PA Code / Prescription Code Enter Code(Secondary Care Only) Encounter Date DD-M…" at bounding box center [347, 216] width 407 height 455
click at [172, 7] on div "Enter Code(Secondary Care Only)" at bounding box center [200, 9] width 103 height 9
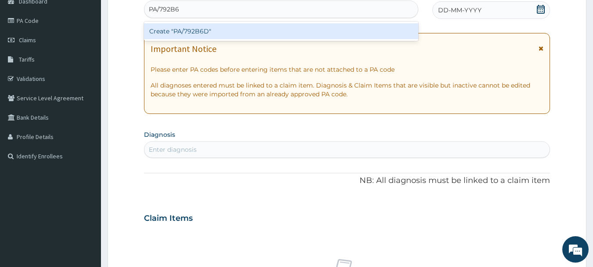
type input "PA/792B6D"
click at [176, 29] on div "Create "PA/792B6D"" at bounding box center [281, 31] width 275 height 16
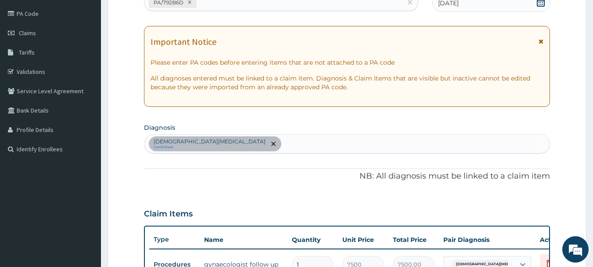
scroll to position [0, 0]
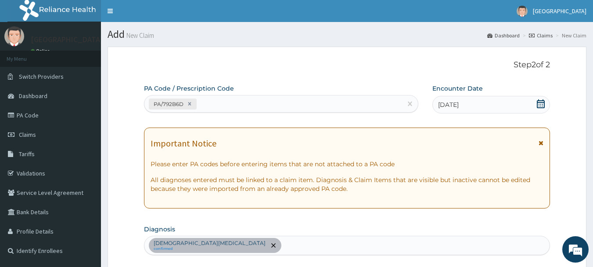
click at [214, 105] on div "PA/792B6D" at bounding box center [273, 104] width 258 height 14
type input "PA/366"
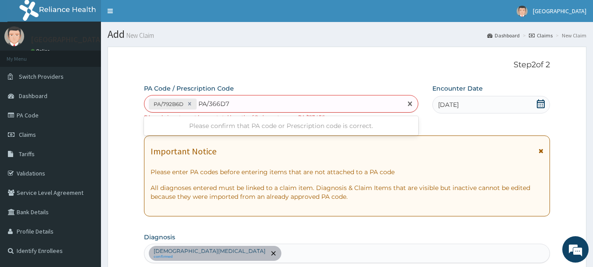
type input "PA/366D7A"
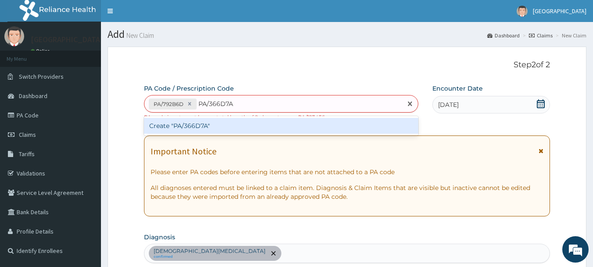
click at [238, 127] on div "Create "PA/366D7A"" at bounding box center [281, 126] width 275 height 16
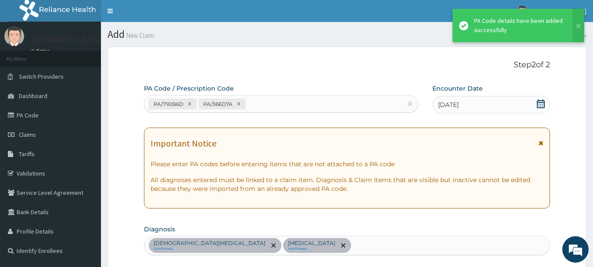
scroll to position [323, 0]
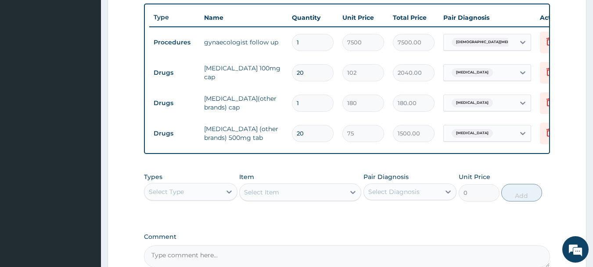
click at [315, 102] on input "1" at bounding box center [313, 102] width 42 height 17
type input "0.00"
type input "4"
type input "720.00"
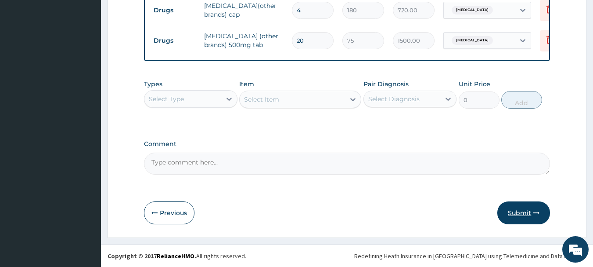
type input "4"
click at [536, 214] on icon "button" at bounding box center [537, 212] width 6 height 6
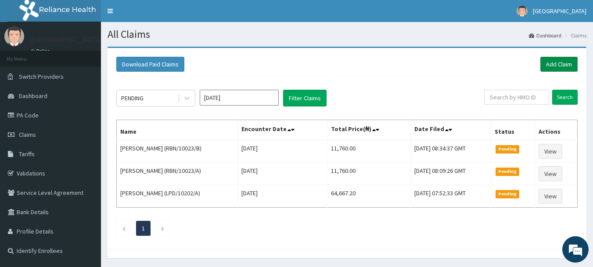
click at [567, 61] on link "Add Claim" at bounding box center [559, 64] width 37 height 15
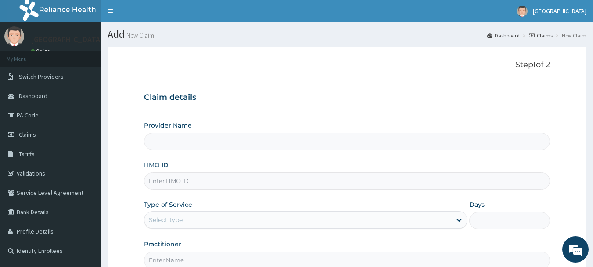
click at [197, 182] on input "HMO ID" at bounding box center [347, 180] width 407 height 17
type input "K"
type input "[GEOGRAPHIC_DATA]"
type input "K"
type input "TCE/10286/A"
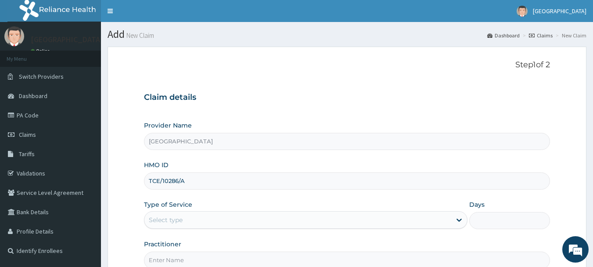
click at [176, 220] on div "Select type" at bounding box center [166, 219] width 34 height 9
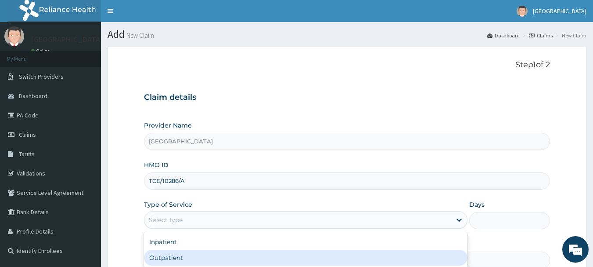
click at [167, 253] on div "Outpatient" at bounding box center [306, 257] width 324 height 16
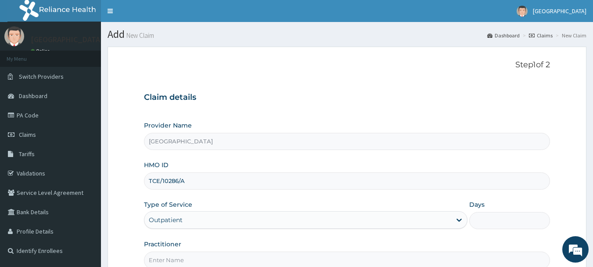
type input "1"
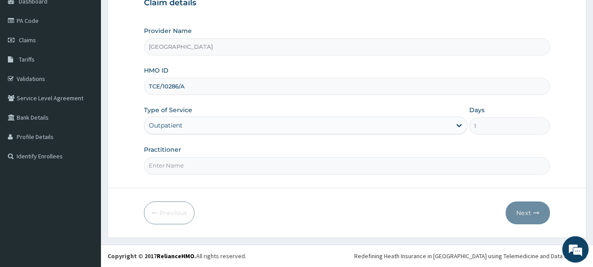
click at [167, 172] on input "Practitioner" at bounding box center [347, 165] width 407 height 17
type input "[PERSON_NAME]"
click at [516, 209] on button "Next" at bounding box center [528, 212] width 44 height 23
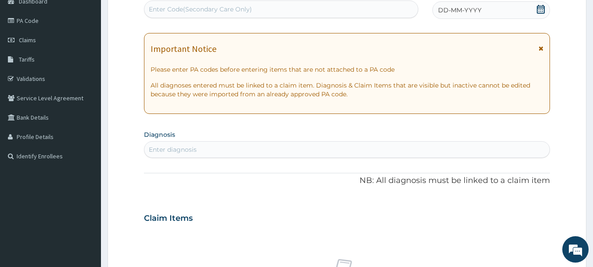
click at [160, 7] on div "Enter Code(Secondary Care Only)" at bounding box center [200, 9] width 103 height 9
type input "PA/14C01C"
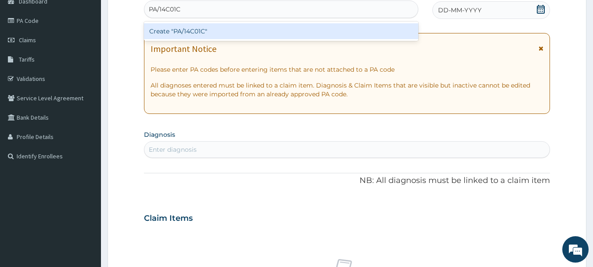
click at [185, 28] on div "Create "PA/14C01C"" at bounding box center [281, 31] width 275 height 16
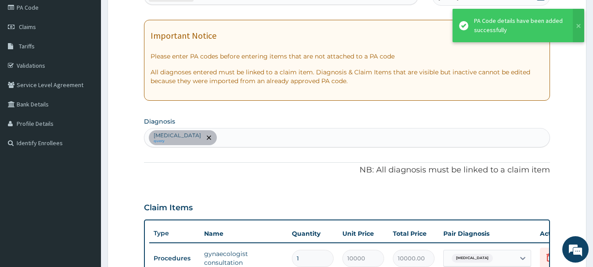
scroll to position [332, 0]
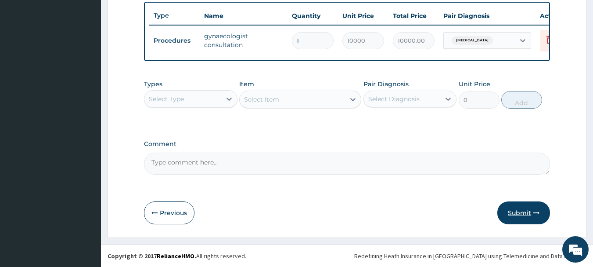
click at [532, 209] on button "Submit" at bounding box center [524, 212] width 53 height 23
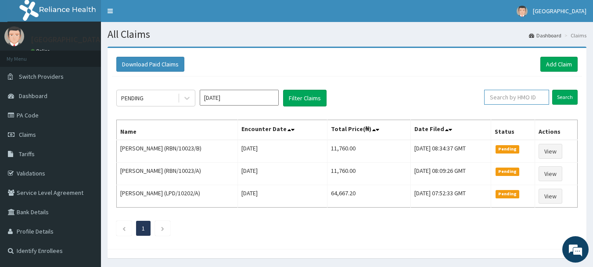
click at [509, 98] on input "text" at bounding box center [516, 97] width 65 height 15
drag, startPoint x: 523, startPoint y: 95, endPoint x: 402, endPoint y: 92, distance: 121.3
click at [402, 92] on div "PENDING [DATE] Filter Claims ICN/10107/F Search" at bounding box center [347, 98] width 462 height 17
type input "ICN/10107/F"
click at [556, 70] on link "Add Claim" at bounding box center [559, 64] width 37 height 15
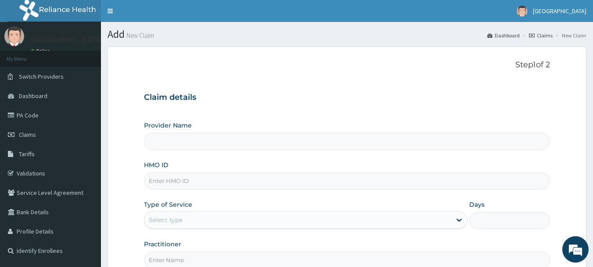
click at [168, 181] on input "HMO ID" at bounding box center [347, 180] width 407 height 17
type input "[GEOGRAPHIC_DATA]"
paste input "ICN/10107/F"
type input "ICN/10107/F"
click at [179, 222] on div "Select type" at bounding box center [166, 219] width 34 height 9
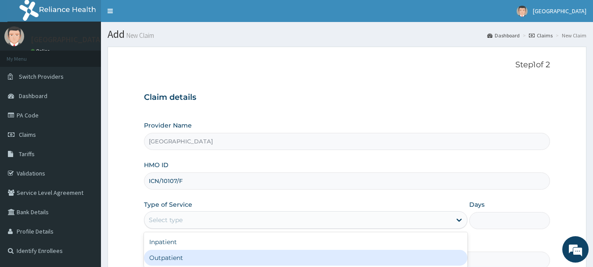
click at [157, 254] on div "Outpatient" at bounding box center [306, 257] width 324 height 16
type input "1"
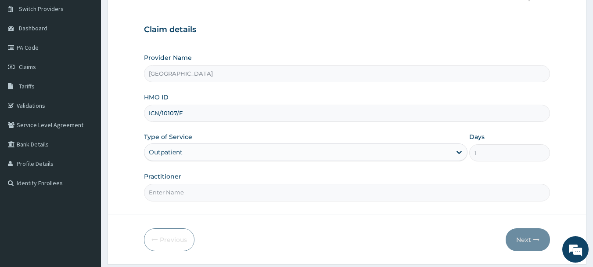
scroll to position [94, 0]
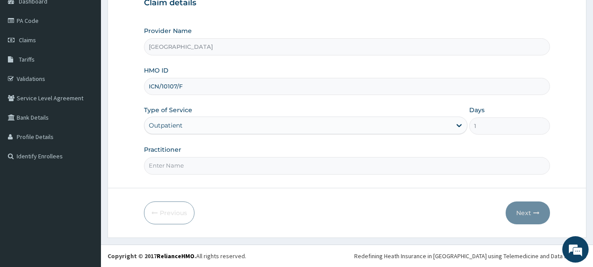
click at [412, 168] on input "Practitioner" at bounding box center [347, 165] width 407 height 17
type input "DR REX"
click at [543, 217] on button "Next" at bounding box center [528, 212] width 44 height 23
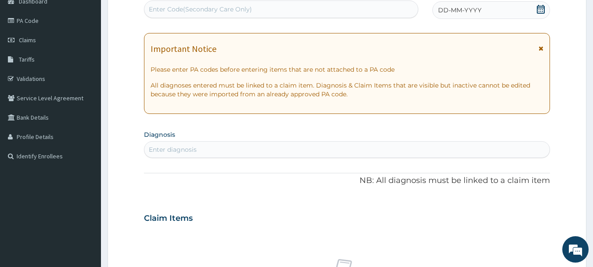
click at [207, 2] on div "Enter Code(Secondary Care Only)" at bounding box center [281, 9] width 274 height 14
type input "PA/E7BCB2"
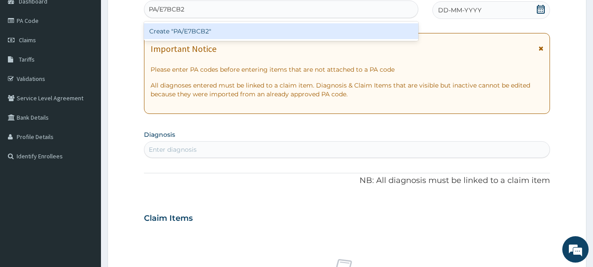
click at [186, 32] on div "Create "PA/E7BCB2"" at bounding box center [281, 31] width 275 height 16
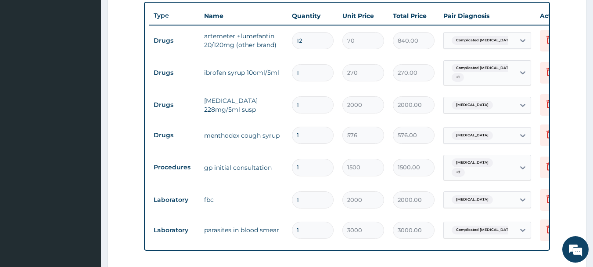
scroll to position [325, 0]
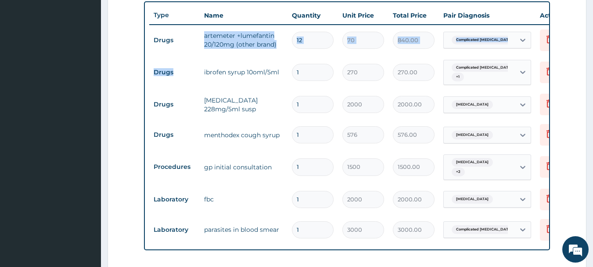
drag, startPoint x: 183, startPoint y: 32, endPoint x: 184, endPoint y: 66, distance: 34.3
click at [184, 66] on tbody "Drugs artemeter +lumefantin 20/120mg (other brand) 12 70 840.00 Complicated mal…" at bounding box center [364, 135] width 430 height 220
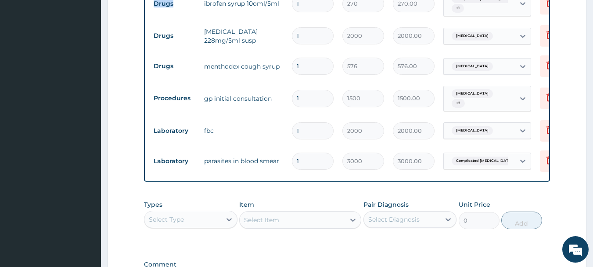
scroll to position [517, 0]
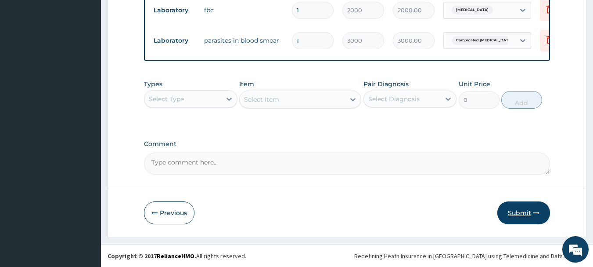
click at [527, 220] on button "Submit" at bounding box center [524, 212] width 53 height 23
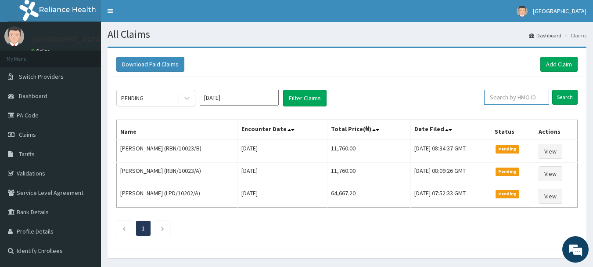
click at [498, 96] on input "text" at bounding box center [516, 97] width 65 height 15
type input "ICN/10107/F"
click at [552, 90] on input "Search" at bounding box center [564, 97] width 25 height 15
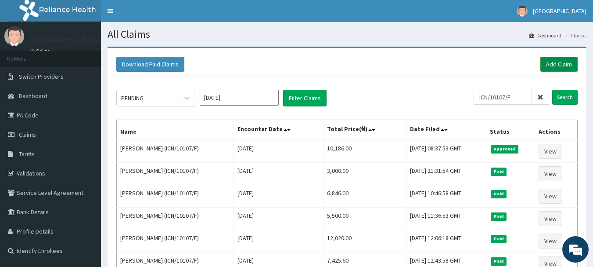
click at [550, 65] on link "Add Claim" at bounding box center [559, 64] width 37 height 15
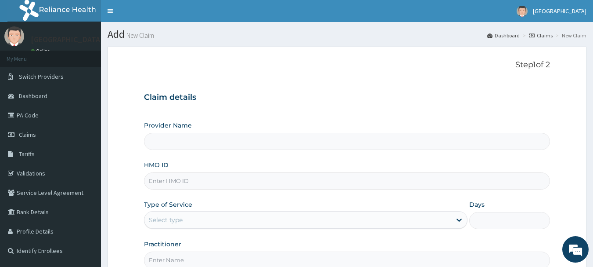
type input "[GEOGRAPHIC_DATA]"
click at [170, 186] on input "HMO ID" at bounding box center [347, 180] width 407 height 17
click at [170, 185] on input "HMO ID" at bounding box center [347, 180] width 407 height 17
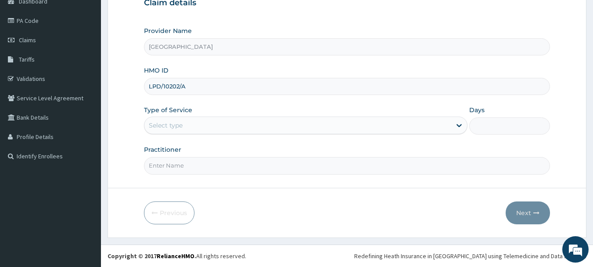
type input "LPD/10202/A"
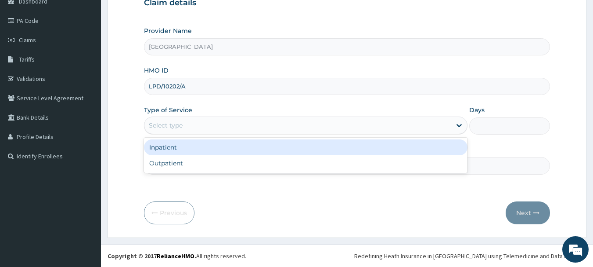
click at [231, 126] on div "Select type" at bounding box center [297, 125] width 307 height 14
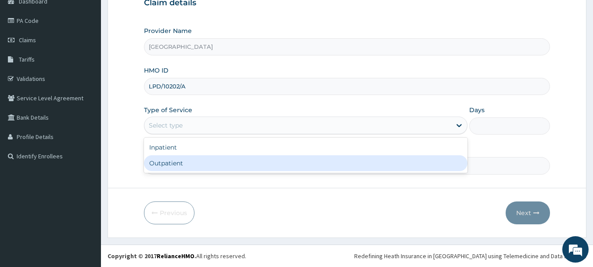
click at [167, 165] on div "Outpatient" at bounding box center [306, 163] width 324 height 16
type input "1"
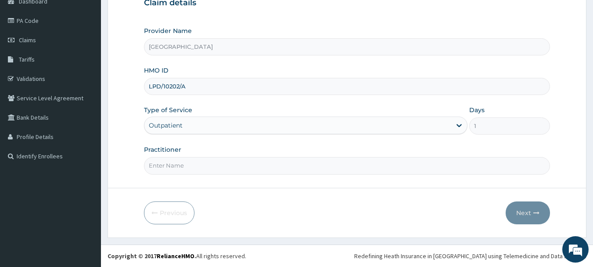
click at [167, 164] on input "Practitioner" at bounding box center [347, 165] width 407 height 17
type input "DR JAMAL"
click at [541, 217] on button "Next" at bounding box center [528, 212] width 44 height 23
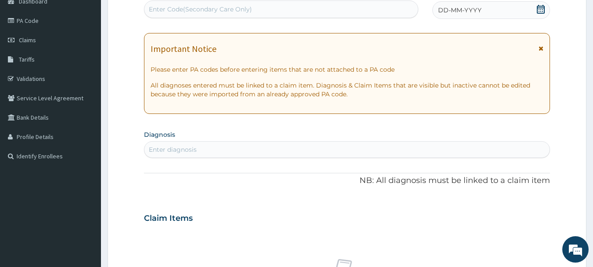
click at [191, 8] on div "Enter Code(Secondary Care Only)" at bounding box center [200, 9] width 103 height 9
type input "PA/9F7FB2"
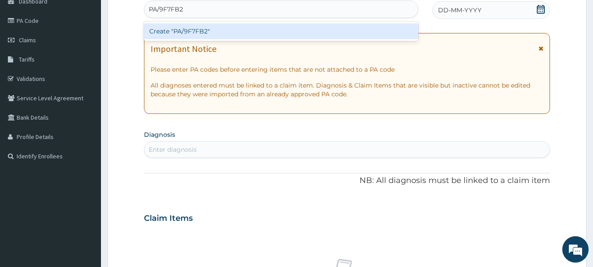
click at [186, 32] on div "Create "PA/9F7FB2"" at bounding box center [281, 31] width 275 height 16
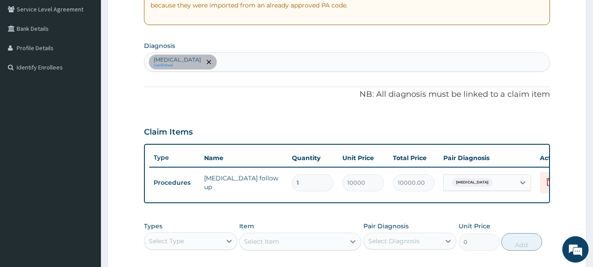
scroll to position [332, 0]
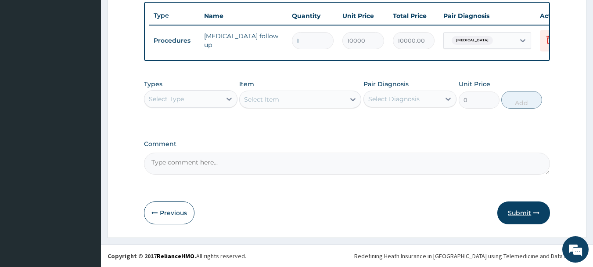
click at [524, 221] on button "Submit" at bounding box center [524, 212] width 53 height 23
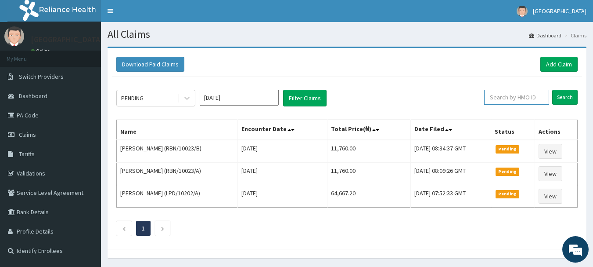
click at [508, 100] on input "text" at bounding box center [516, 97] width 65 height 15
type input "LPD/10202/A"
click at [564, 96] on input "Search" at bounding box center [564, 97] width 25 height 15
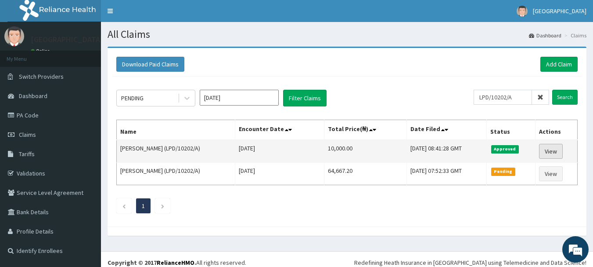
click at [551, 151] on link "View" at bounding box center [551, 151] width 24 height 15
